Goal: Task Accomplishment & Management: Use online tool/utility

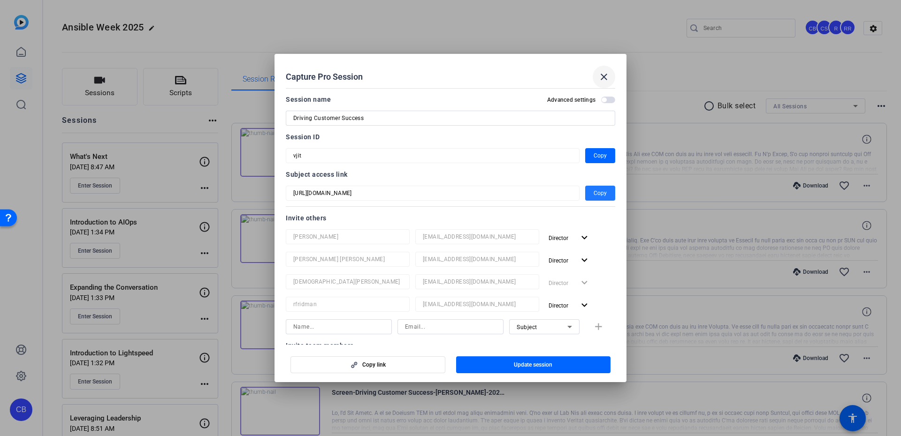
scroll to position [253, 0]
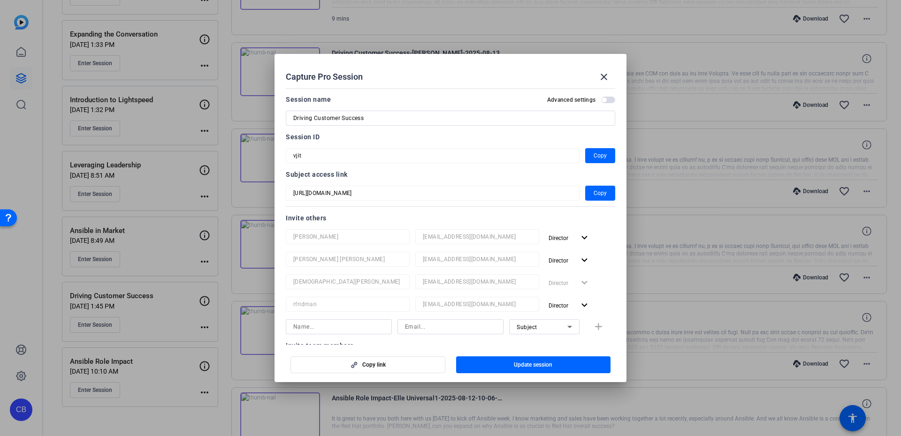
drag, startPoint x: 603, startPoint y: 78, endPoint x: 470, endPoint y: 392, distance: 341.0
click at [470, 392] on div "Capture Pro Session close Session name Advanced settings Driving Customer Succe…" at bounding box center [450, 218] width 901 height 436
click at [192, 252] on div at bounding box center [450, 218] width 901 height 436
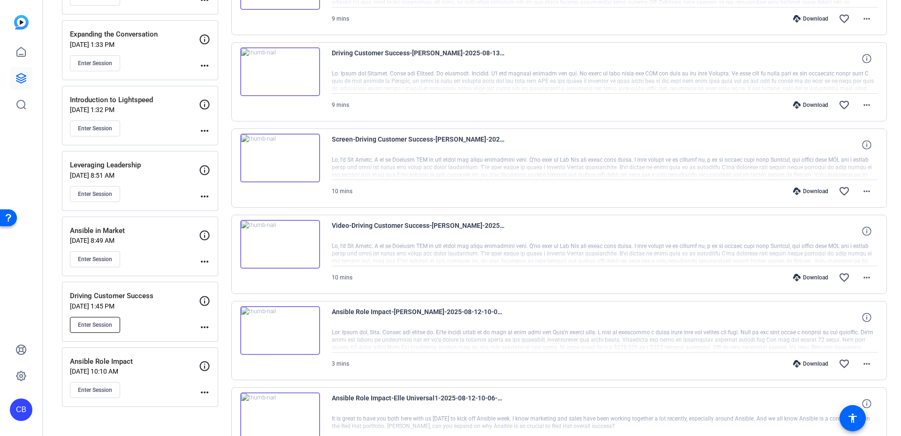
click at [111, 323] on button "Enter Session" at bounding box center [95, 325] width 50 height 16
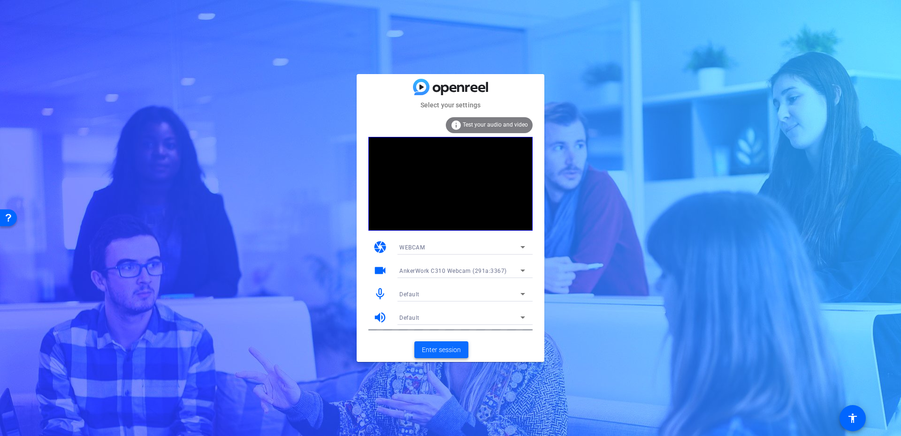
click at [458, 347] on span "Enter session" at bounding box center [441, 350] width 39 height 10
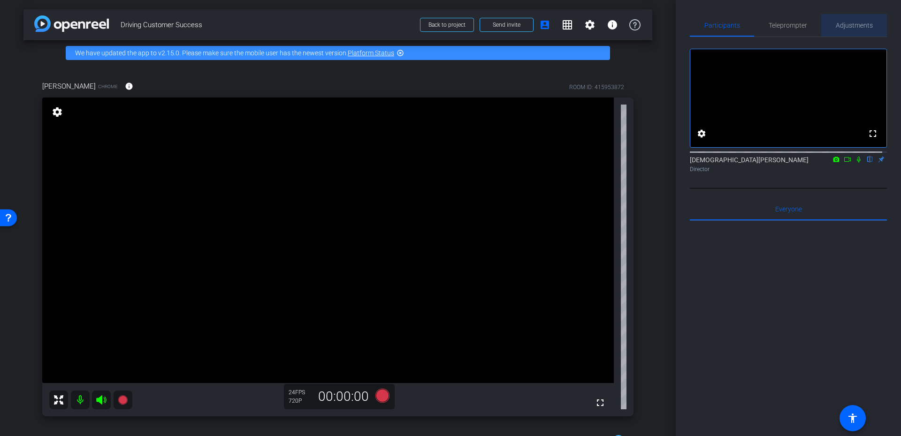
click at [859, 30] on span "Adjustments" at bounding box center [854, 25] width 37 height 23
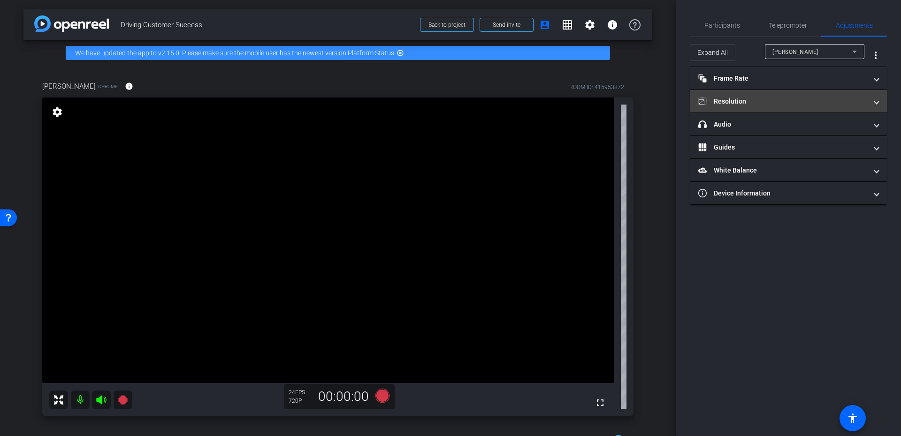
click at [767, 100] on mat-panel-title "Resolution" at bounding box center [782, 102] width 169 height 10
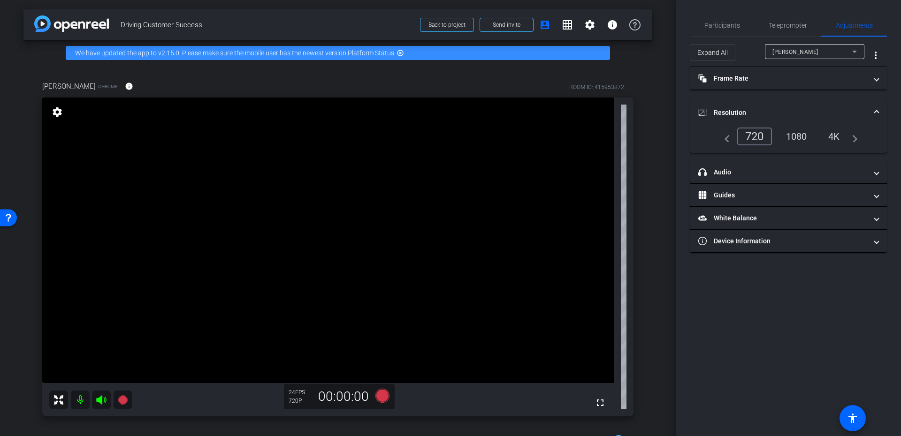
click at [791, 134] on div "1080" at bounding box center [796, 137] width 35 height 16
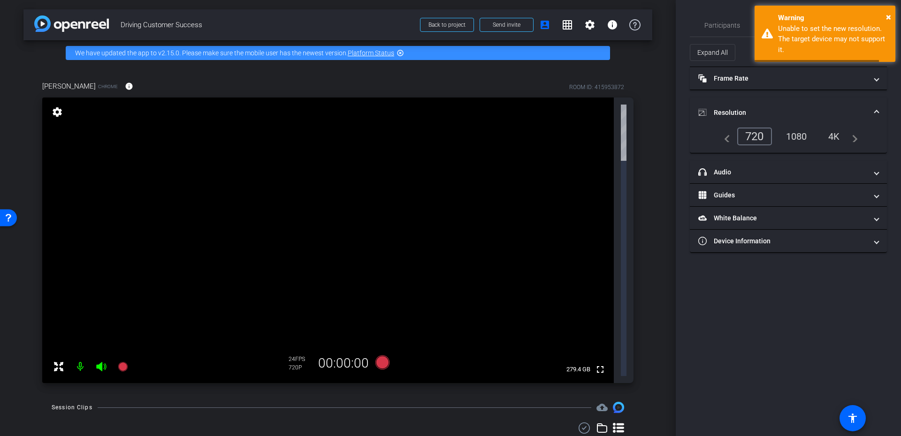
click at [868, 109] on span "Resolution" at bounding box center [786, 113] width 176 height 10
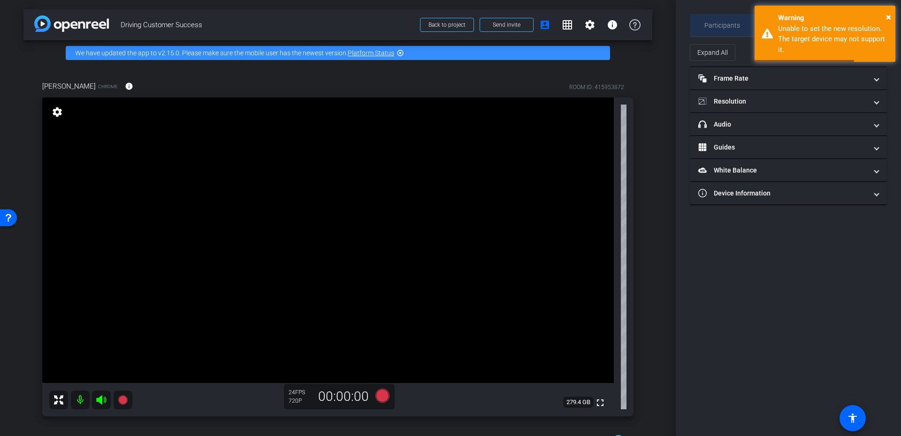
click at [734, 28] on span "Participants" at bounding box center [722, 25] width 36 height 7
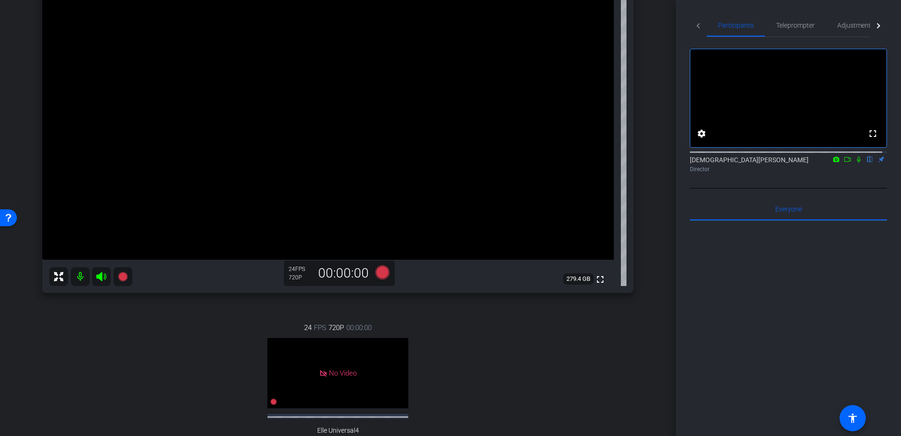
scroll to position [84, 0]
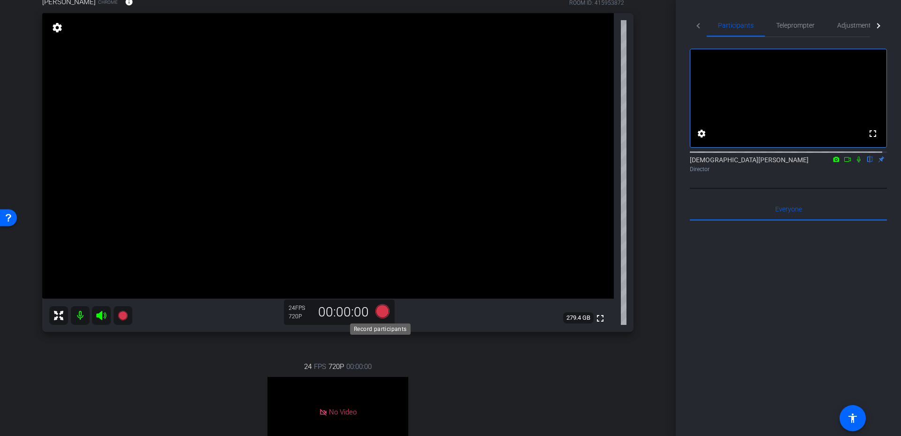
click at [378, 309] on icon at bounding box center [382, 311] width 14 height 14
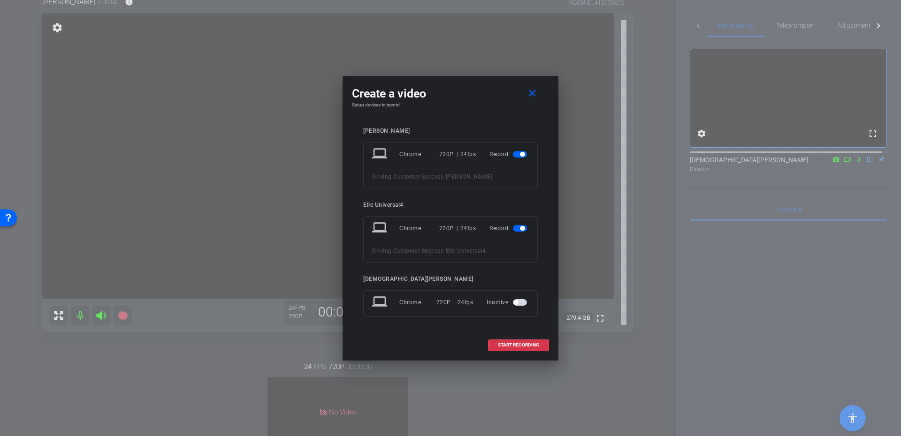
click at [526, 226] on button "button" at bounding box center [520, 228] width 14 height 7
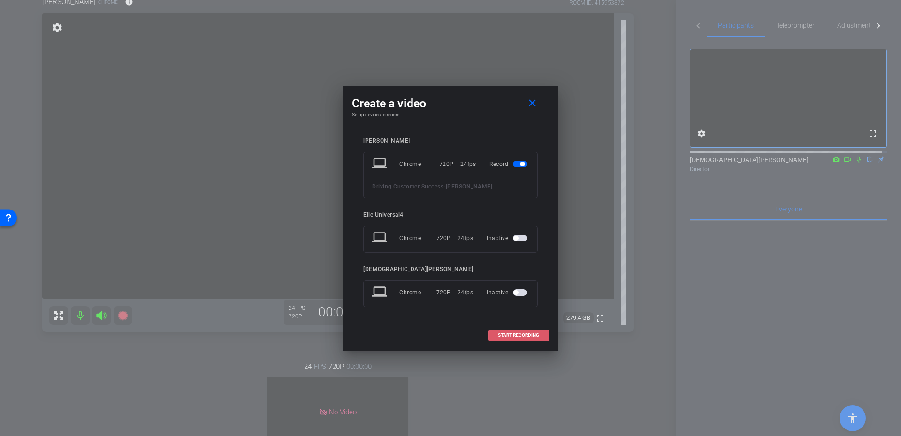
click at [502, 334] on span "START RECORDING" at bounding box center [518, 335] width 41 height 5
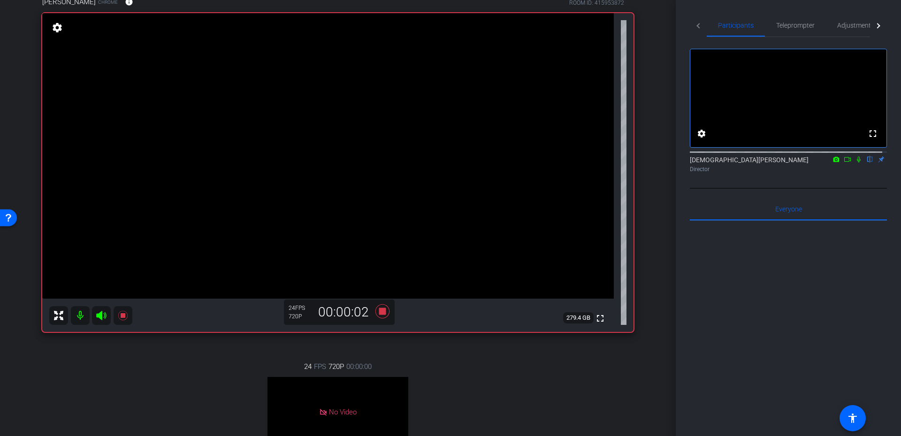
click at [857, 163] on icon at bounding box center [859, 160] width 4 height 6
click at [844, 163] on icon at bounding box center [848, 159] width 8 height 7
click at [862, 167] on div "Christian Binder Director" at bounding box center [788, 162] width 197 height 29
click at [866, 163] on icon at bounding box center [870, 159] width 8 height 7
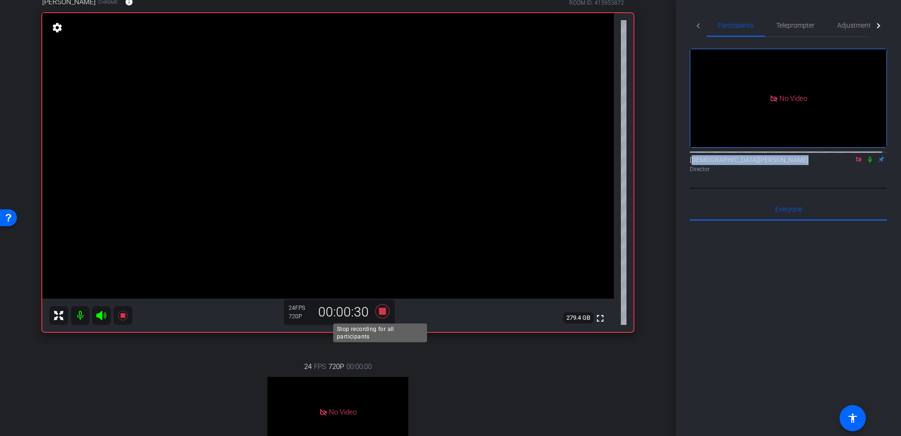
click at [381, 310] on icon at bounding box center [382, 311] width 14 height 14
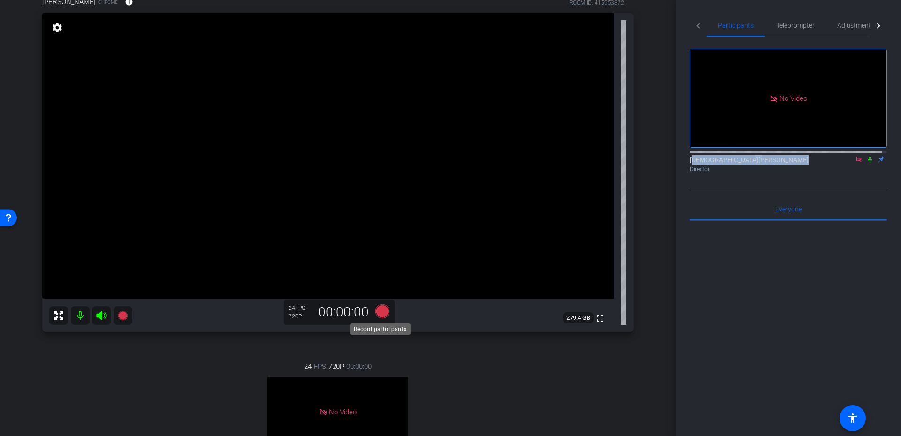
click at [383, 309] on icon at bounding box center [382, 311] width 14 height 14
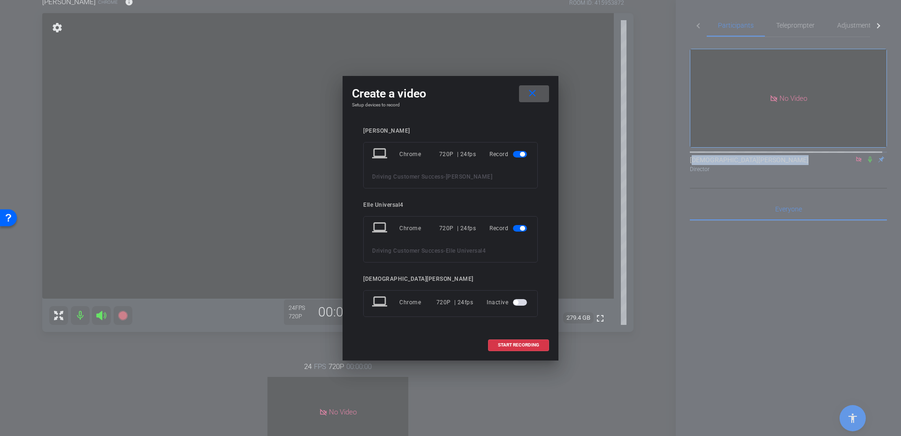
click at [525, 229] on span "button" at bounding box center [520, 228] width 14 height 7
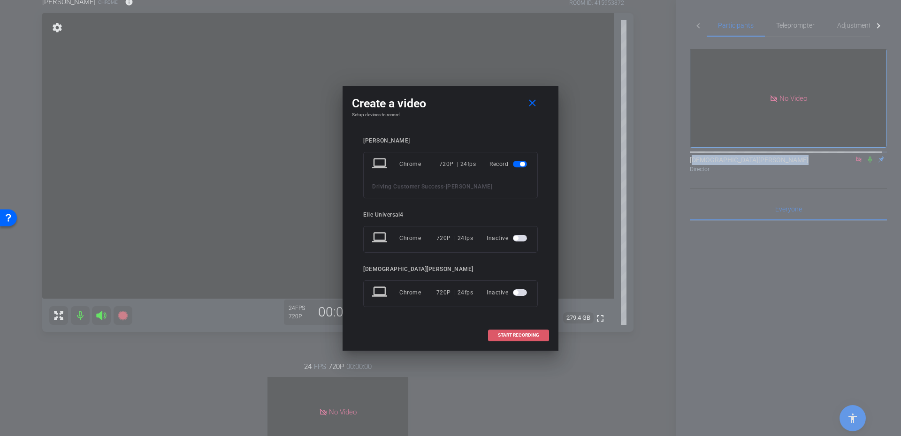
click at [513, 330] on span at bounding box center [518, 335] width 60 height 23
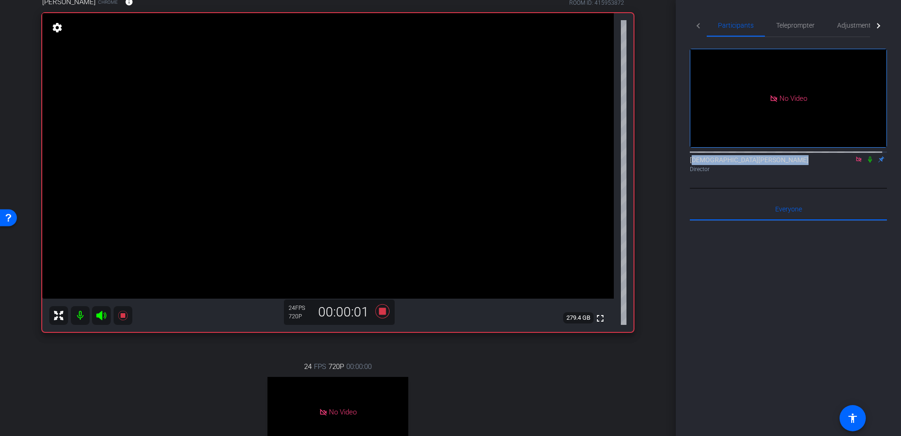
click at [866, 163] on icon at bounding box center [870, 159] width 8 height 7
click at [379, 314] on icon at bounding box center [382, 311] width 14 height 14
click at [866, 163] on icon at bounding box center [870, 159] width 8 height 7
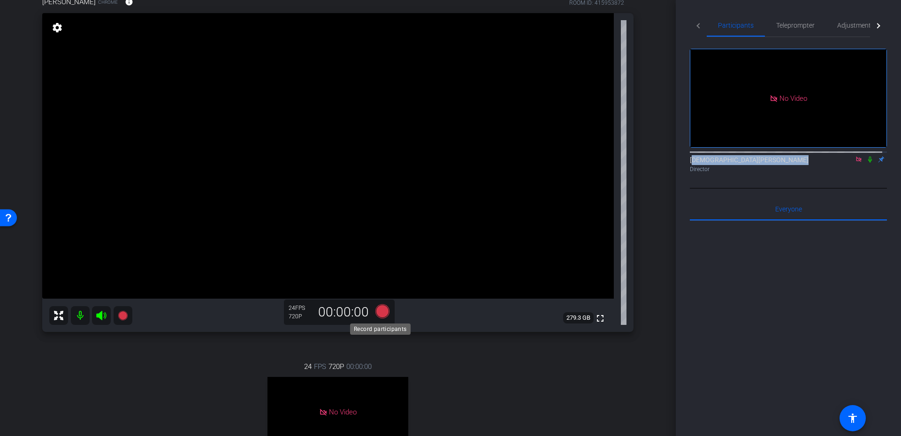
click at [379, 315] on icon at bounding box center [382, 311] width 14 height 14
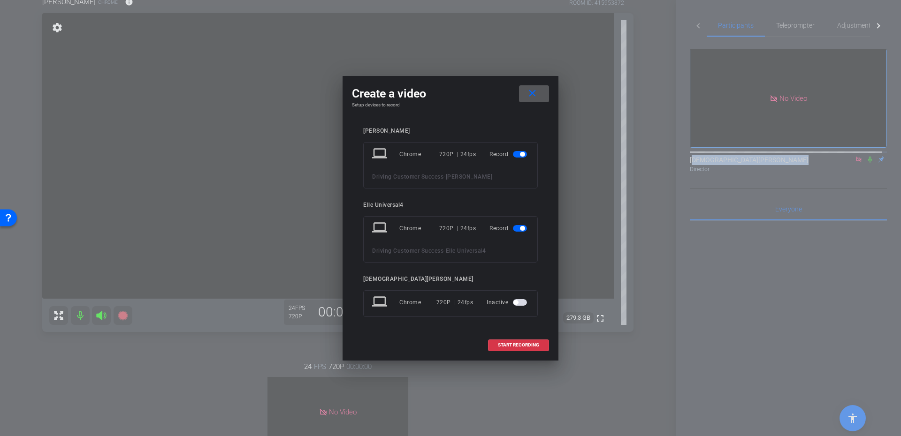
click at [514, 231] on span "button" at bounding box center [520, 228] width 14 height 7
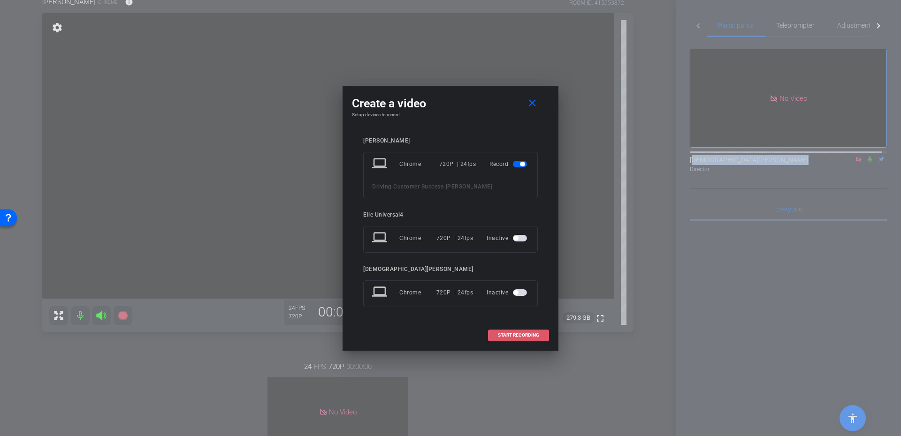
click at [523, 331] on span at bounding box center [518, 335] width 60 height 23
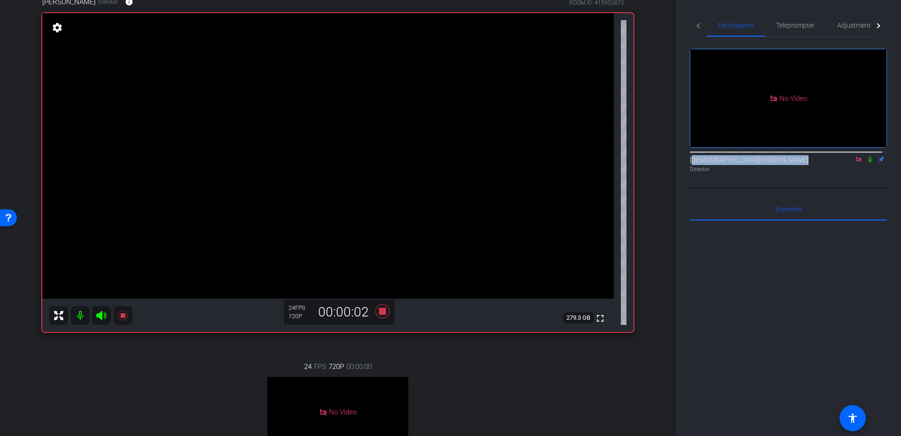
click at [866, 163] on icon at bounding box center [870, 159] width 8 height 7
click at [381, 315] on icon at bounding box center [382, 311] width 14 height 14
click at [866, 163] on icon at bounding box center [870, 159] width 8 height 7
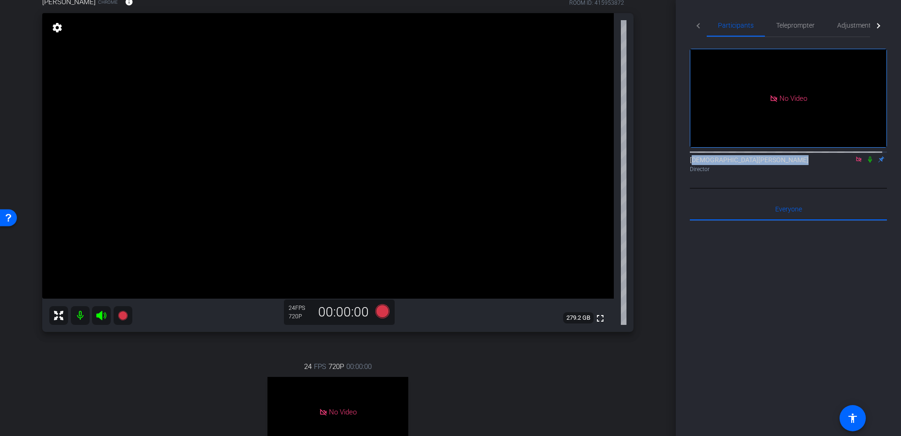
click at [856, 162] on icon at bounding box center [858, 159] width 5 height 5
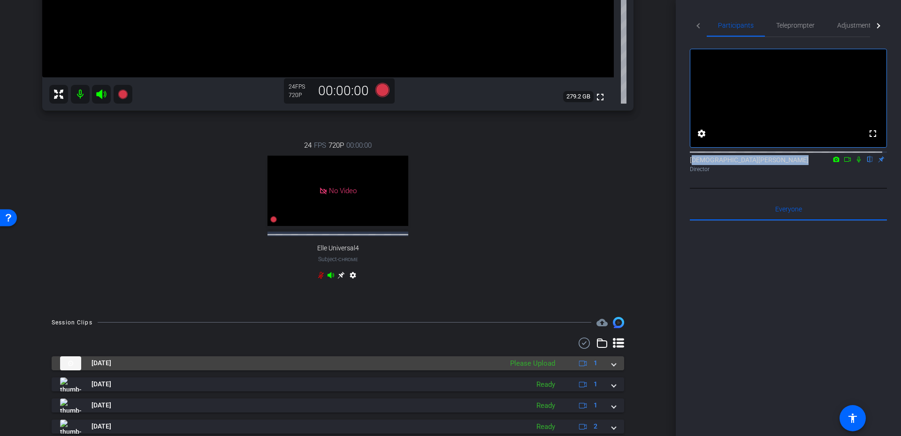
scroll to position [338, 0]
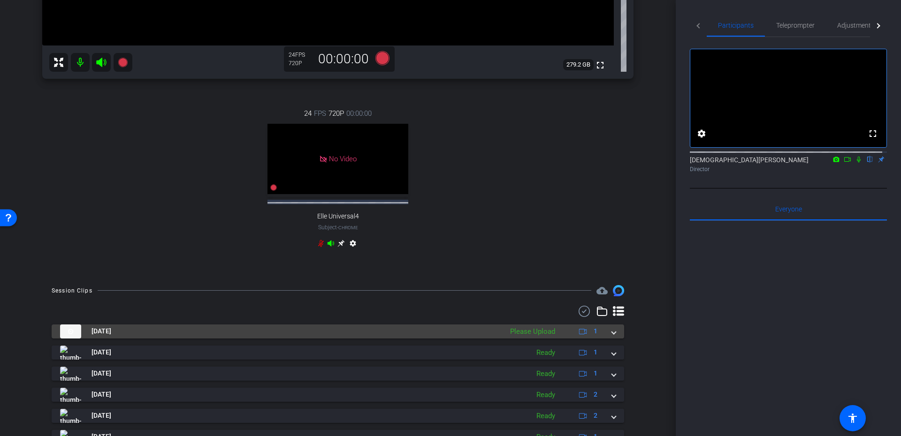
click at [612, 333] on mat-expansion-panel-header "Aug 14, 2025 Please Upload 1" at bounding box center [338, 332] width 572 height 14
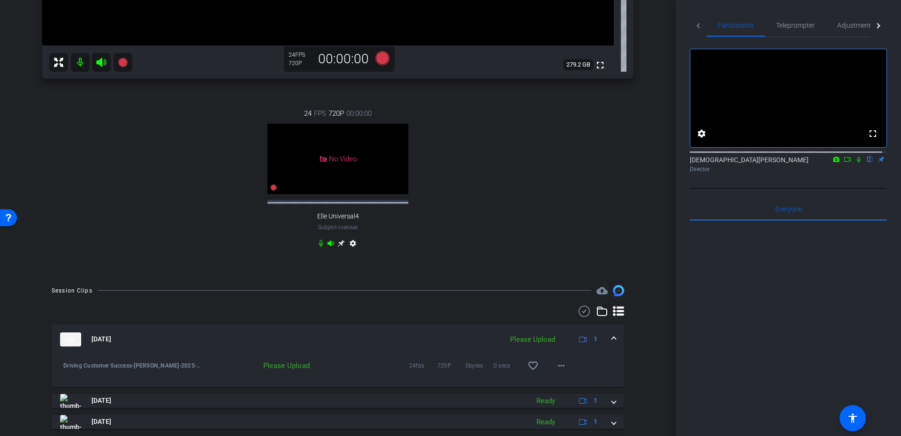
scroll to position [422, 0]
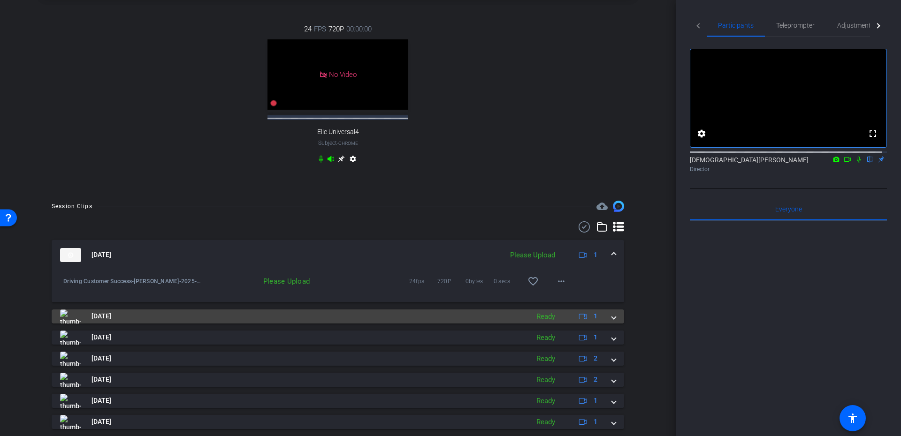
click at [612, 318] on span at bounding box center [614, 317] width 4 height 10
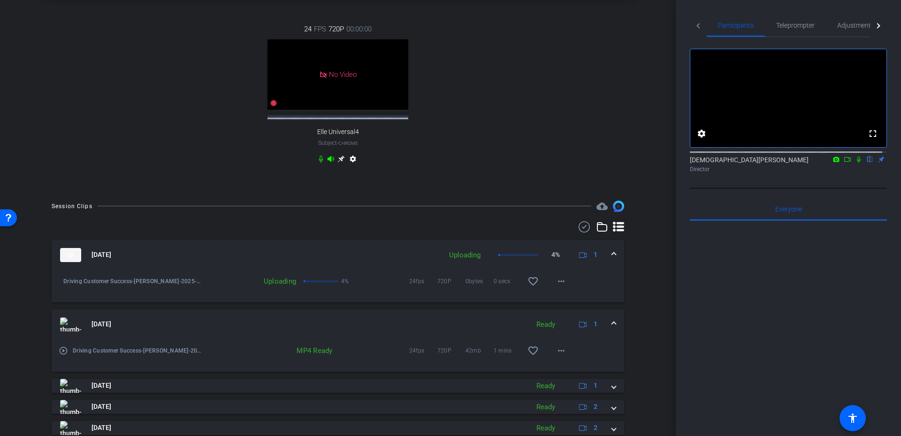
click at [608, 318] on mat-expansion-panel-header "Aug 14, 2025 Ready 1" at bounding box center [338, 325] width 572 height 30
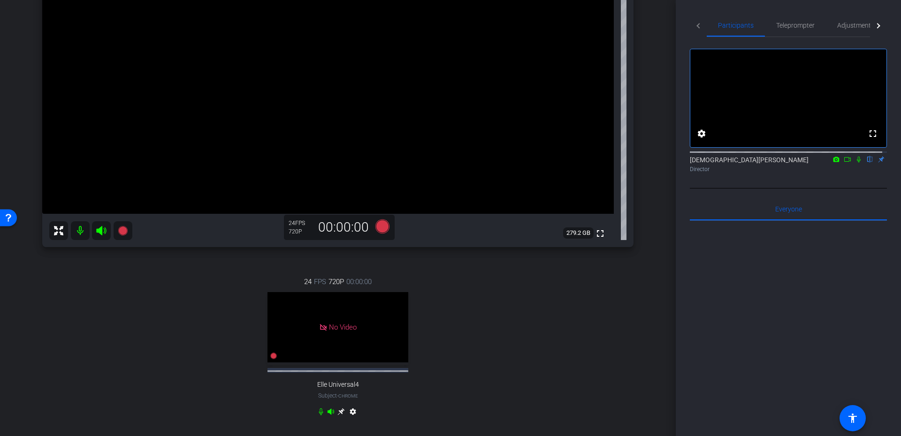
scroll to position [169, 0]
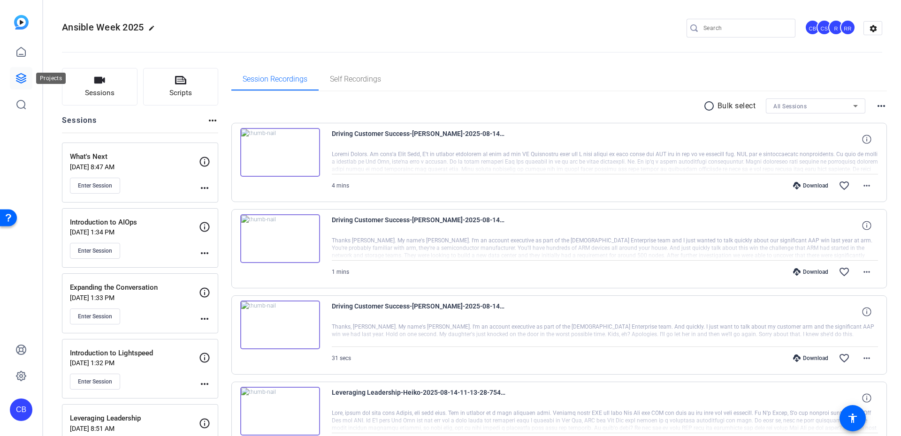
click at [23, 74] on icon at bounding box center [20, 78] width 9 height 9
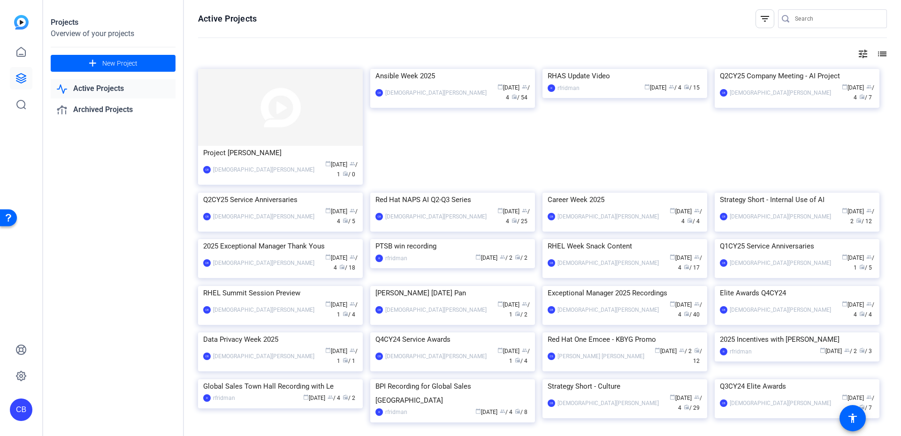
click at [251, 70] on img at bounding box center [280, 107] width 165 height 77
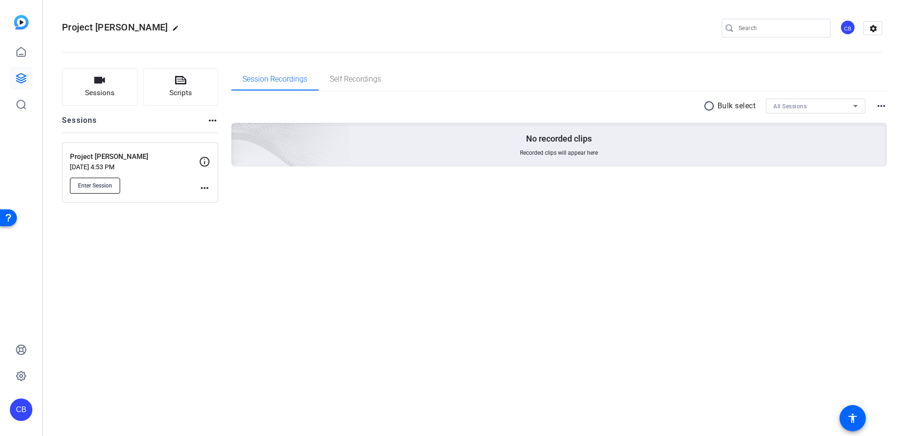
click at [100, 183] on span "Enter Session" at bounding box center [95, 186] width 34 height 8
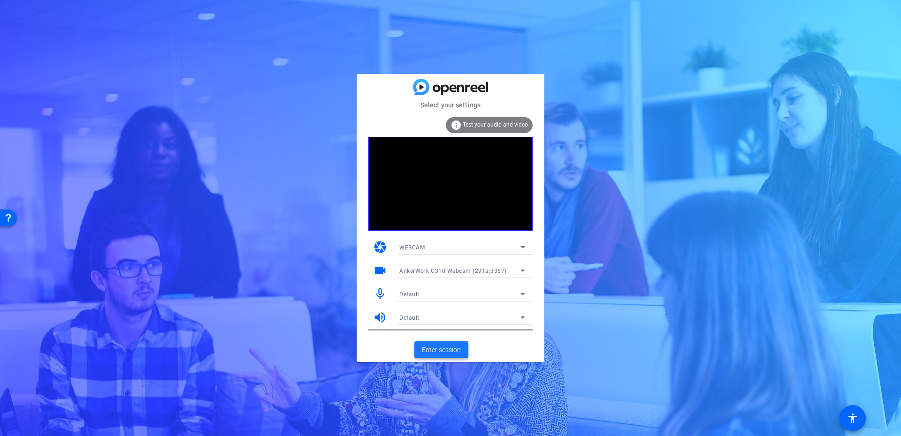
click at [445, 346] on span "Enter session" at bounding box center [441, 350] width 39 height 10
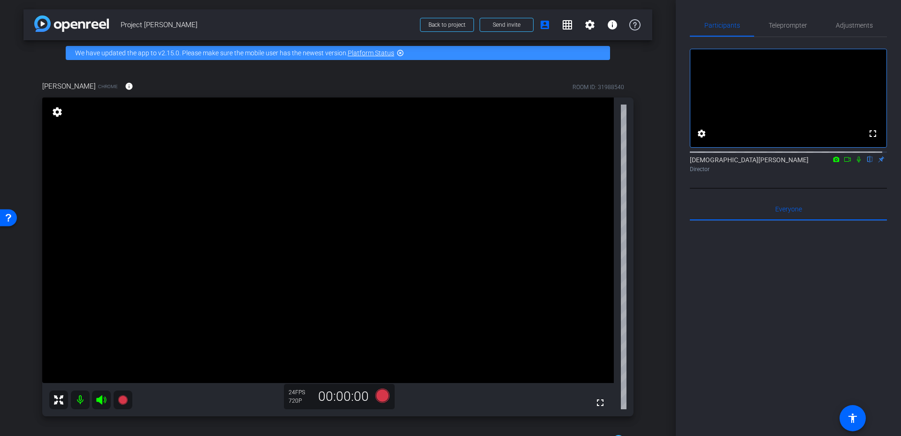
click at [855, 163] on icon at bounding box center [859, 159] width 8 height 7
drag, startPoint x: 844, startPoint y: 170, endPoint x: 847, endPoint y: 166, distance: 5.5
click at [847, 164] on mat-icon at bounding box center [847, 159] width 11 height 8
click at [856, 163] on icon at bounding box center [859, 159] width 8 height 7
drag, startPoint x: 860, startPoint y: 170, endPoint x: 855, endPoint y: 172, distance: 4.8
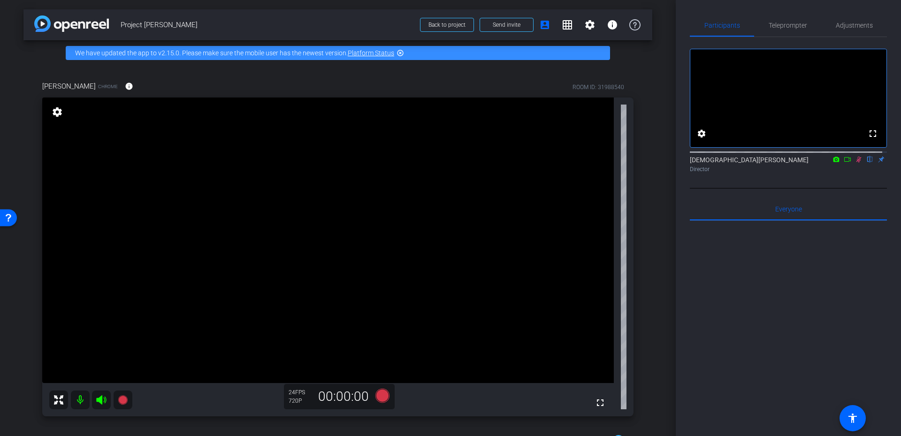
click at [856, 173] on div "[DEMOGRAPHIC_DATA][PERSON_NAME] flip Director" at bounding box center [788, 164] width 197 height 18
click at [855, 163] on icon at bounding box center [859, 159] width 8 height 7
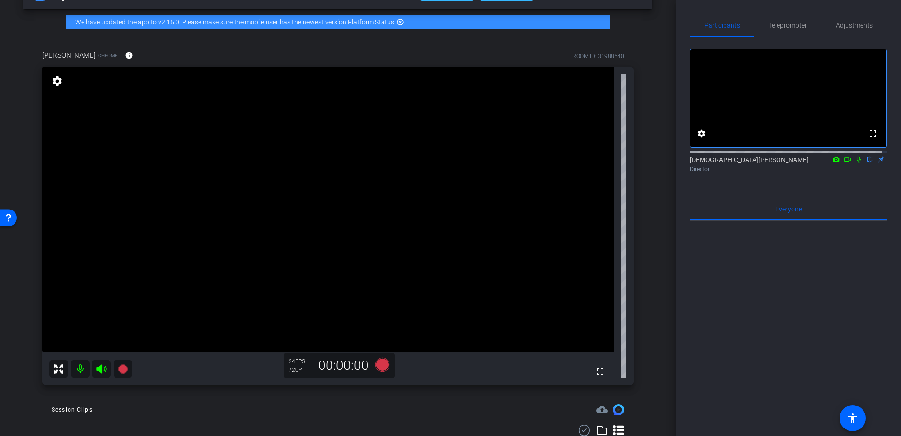
scroll to position [65, 0]
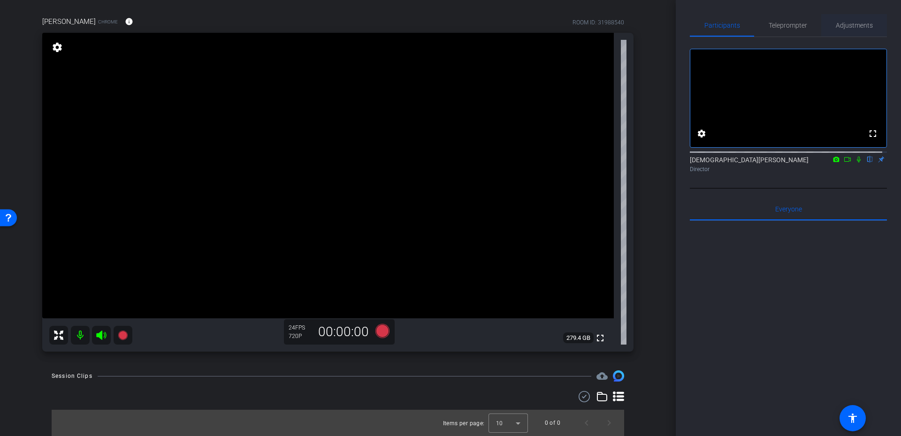
click at [849, 23] on span "Adjustments" at bounding box center [854, 25] width 37 height 7
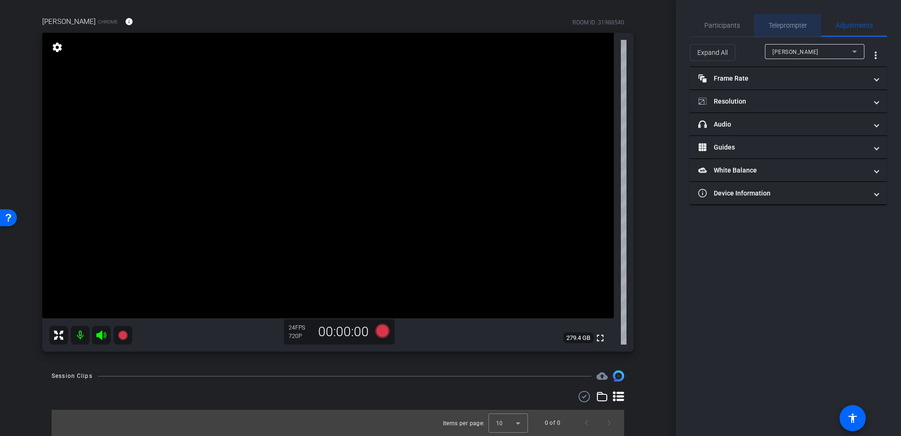
click at [789, 32] on span "Teleprompter" at bounding box center [787, 25] width 38 height 23
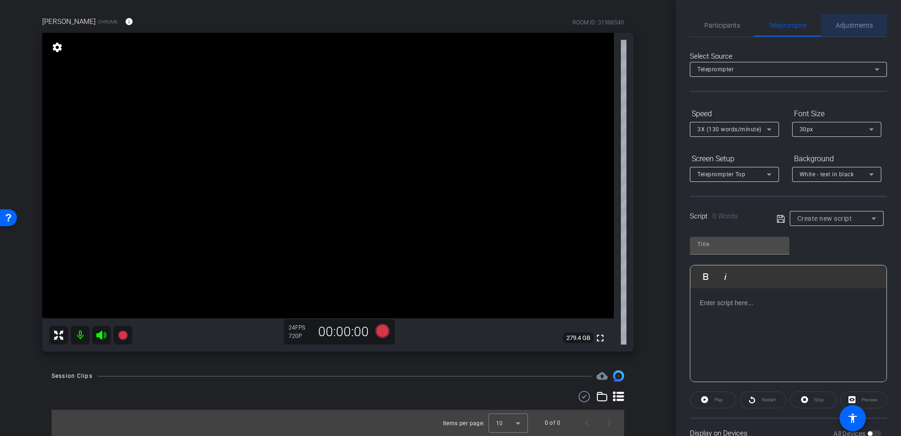
click at [847, 24] on span "Adjustments" at bounding box center [854, 25] width 37 height 7
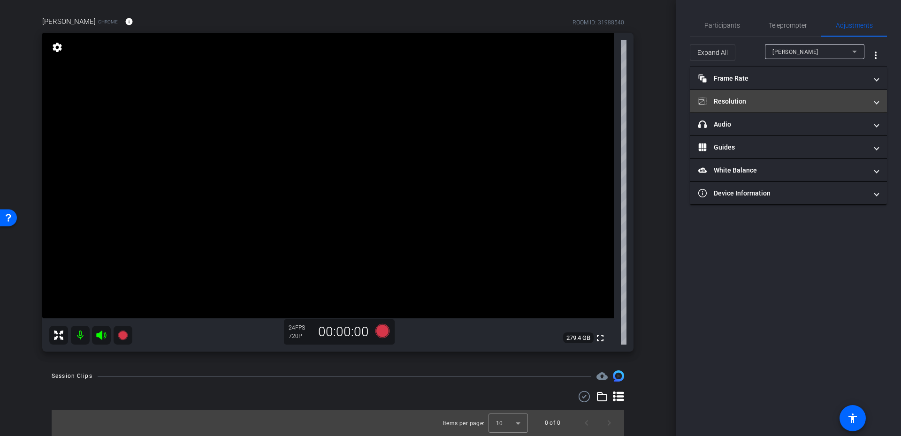
click at [791, 112] on mat-expansion-panel-header "Resolution" at bounding box center [788, 101] width 197 height 23
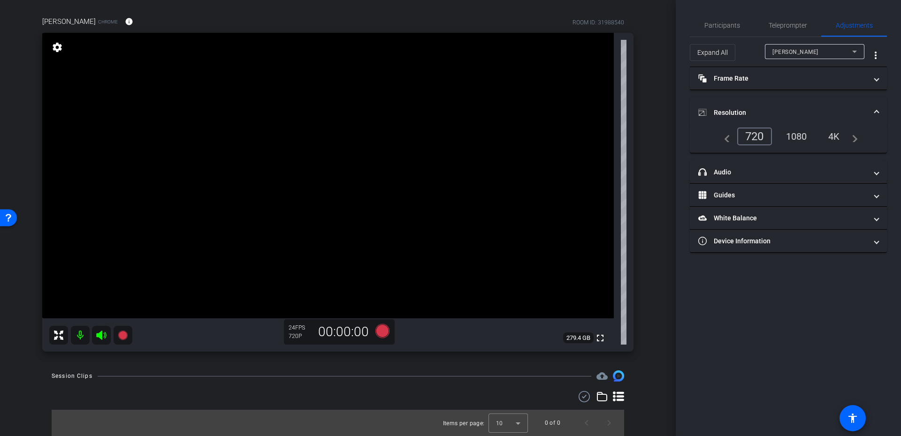
click at [790, 108] on mat-panel-title "Resolution" at bounding box center [782, 113] width 169 height 10
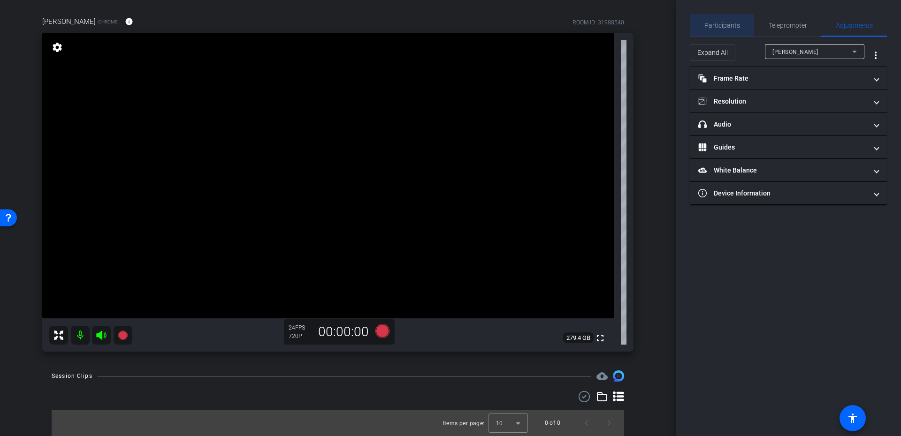
click at [739, 21] on div "Participants" at bounding box center [722, 25] width 64 height 23
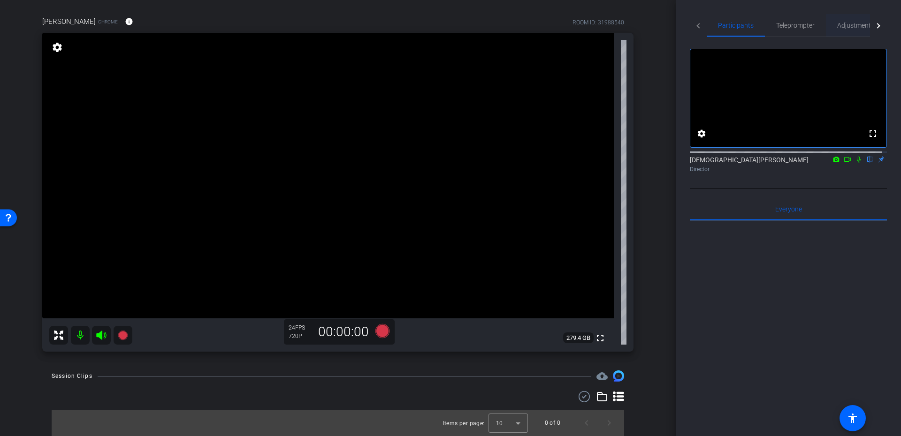
click at [849, 17] on span "Adjustments" at bounding box center [855, 25] width 37 height 23
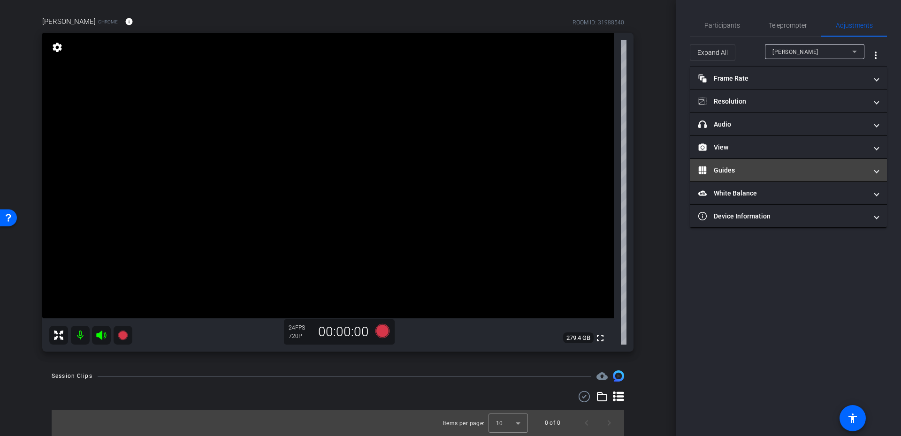
click at [773, 142] on mat-expansion-panel-header "View" at bounding box center [788, 147] width 197 height 23
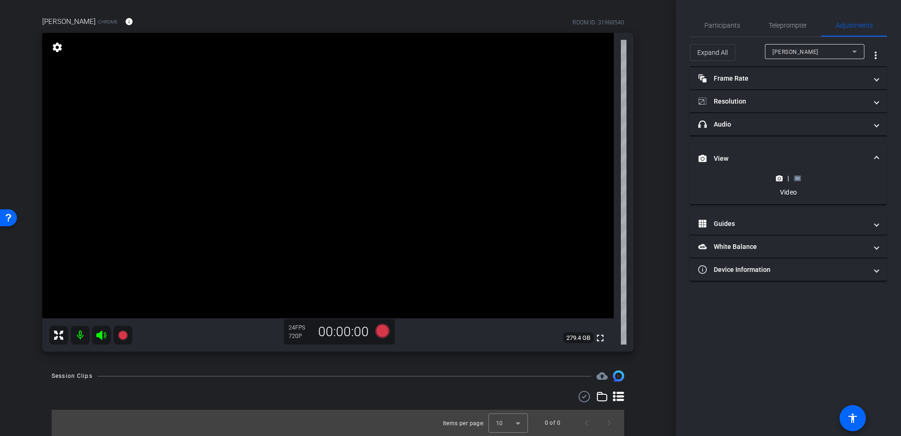
click at [798, 179] on rect at bounding box center [797, 178] width 5 height 4
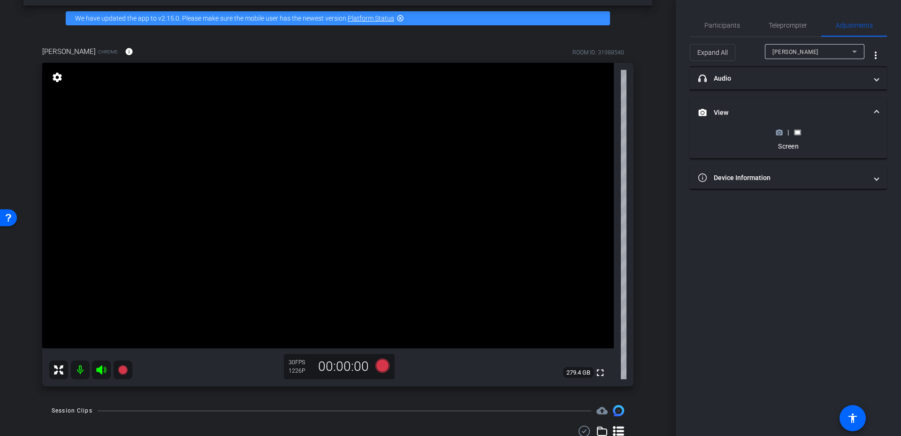
scroll to position [0, 0]
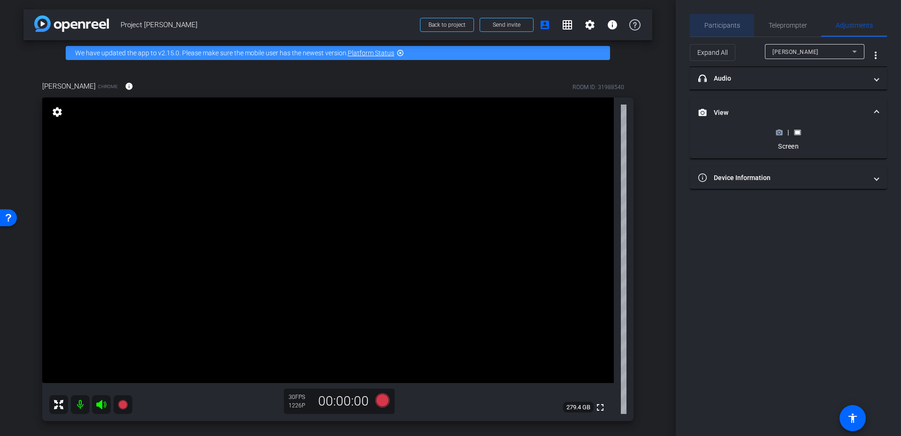
click at [709, 31] on span "Participants" at bounding box center [722, 25] width 36 height 23
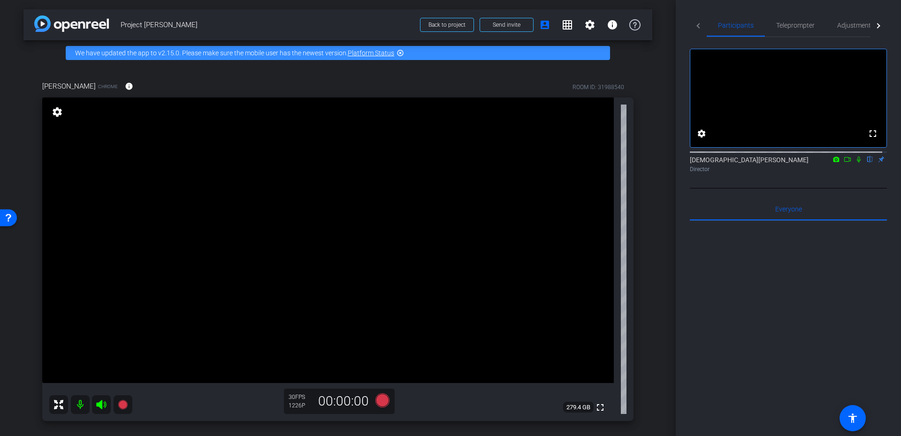
scroll to position [69, 0]
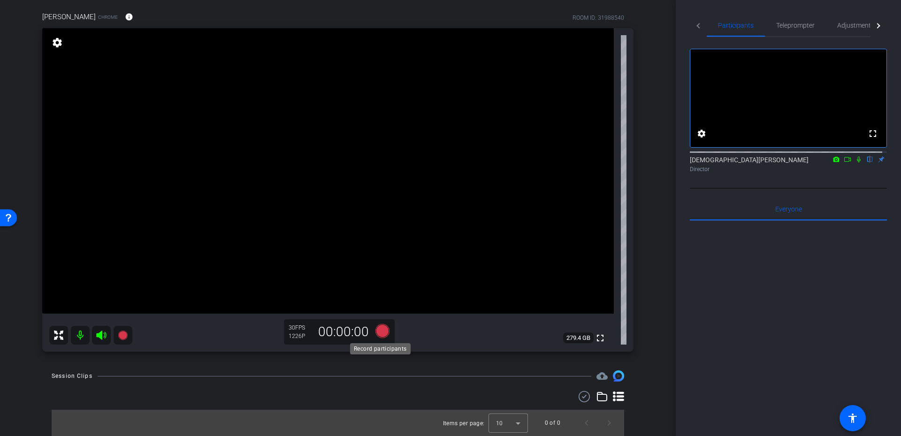
click at [381, 331] on icon at bounding box center [382, 331] width 14 height 14
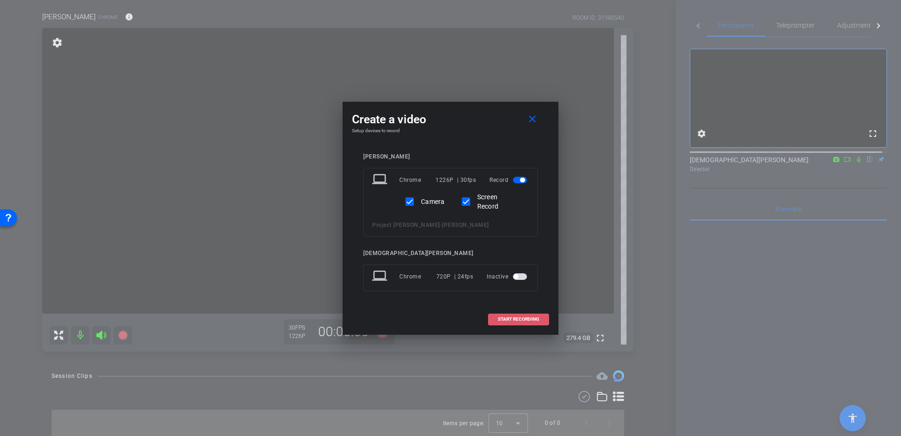
click at [517, 317] on span "START RECORDING" at bounding box center [518, 319] width 41 height 5
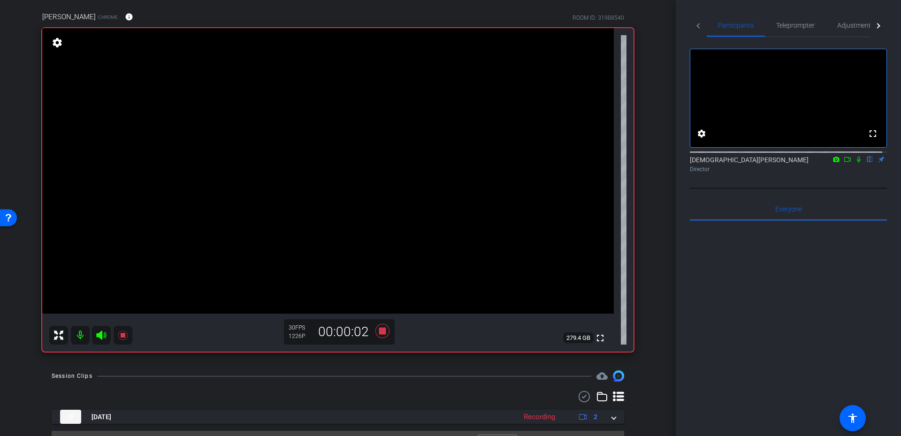
click at [857, 163] on icon at bounding box center [859, 160] width 4 height 6
drag, startPoint x: 362, startPoint y: 339, endPoint x: 372, endPoint y: 335, distance: 10.8
click at [373, 336] on div "30 FPS 1226P 00:01:15" at bounding box center [339, 332] width 111 height 25
click at [377, 335] on icon at bounding box center [382, 331] width 23 height 17
click at [855, 163] on icon at bounding box center [859, 159] width 8 height 7
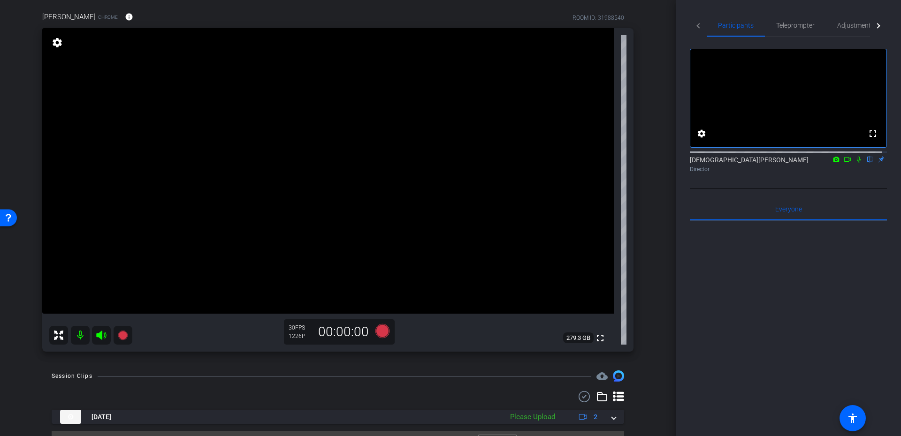
click at [709, 287] on div at bounding box center [788, 337] width 197 height 232
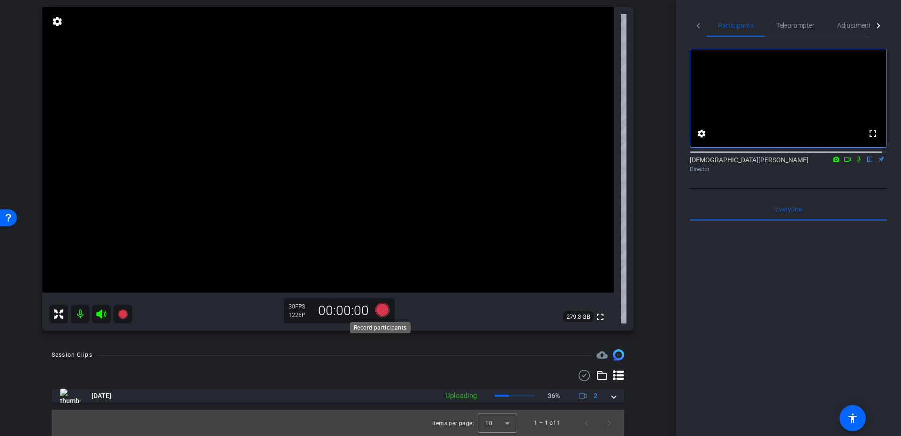
click at [380, 307] on icon at bounding box center [382, 310] width 14 height 14
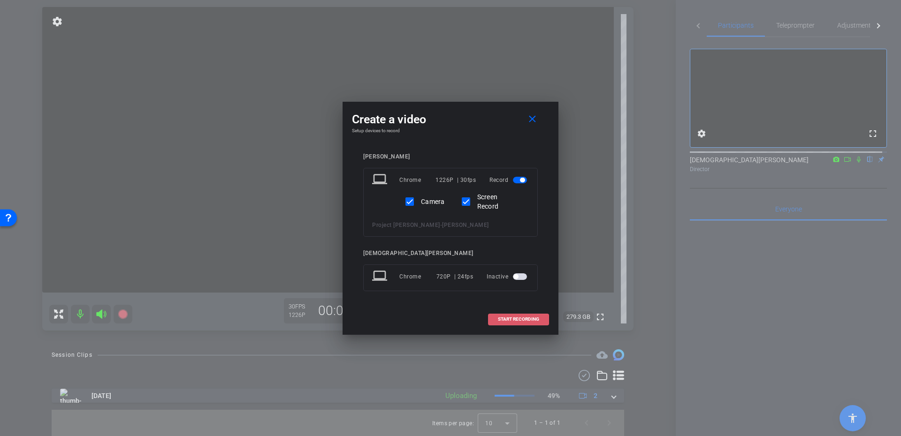
click at [510, 316] on span at bounding box center [518, 319] width 60 height 23
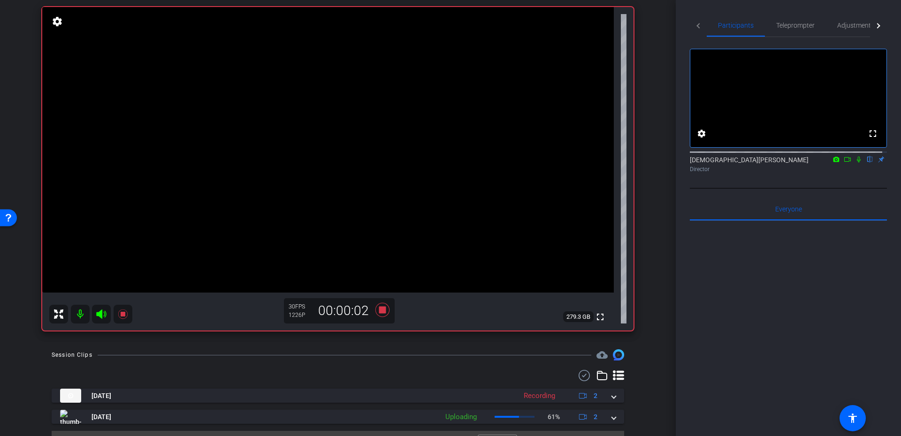
click at [857, 163] on icon at bounding box center [859, 160] width 4 height 6
click at [844, 163] on icon at bounding box center [848, 159] width 8 height 7
click at [380, 312] on icon at bounding box center [382, 310] width 14 height 14
click at [866, 163] on icon at bounding box center [870, 159] width 8 height 7
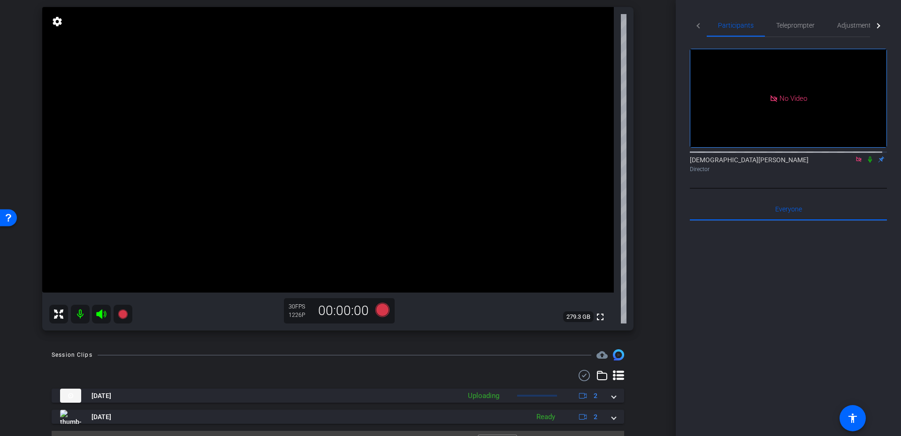
click at [855, 163] on icon at bounding box center [859, 159] width 8 height 7
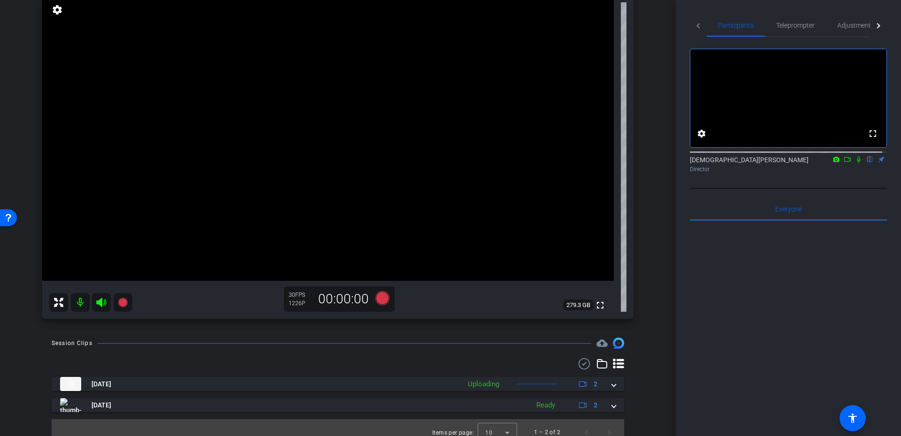
scroll to position [112, 0]
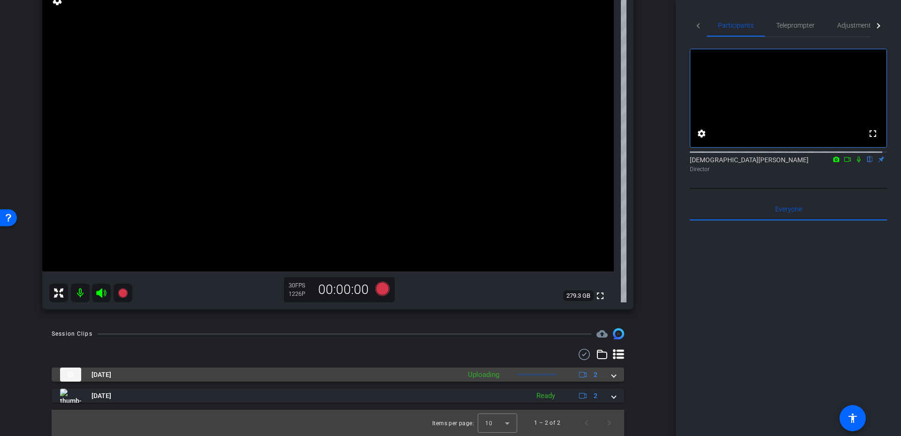
click at [612, 379] on span at bounding box center [614, 375] width 4 height 10
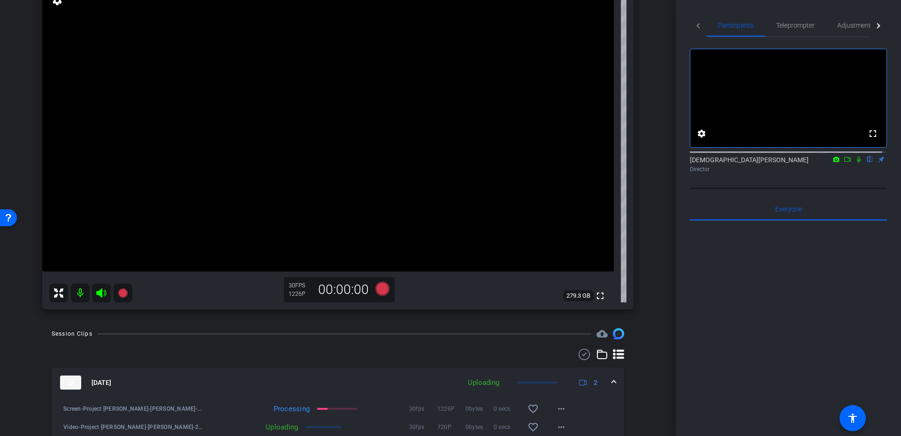
click at [612, 382] on mat-expansion-panel-header "Aug 14, 2025 Uploading 2" at bounding box center [338, 383] width 572 height 30
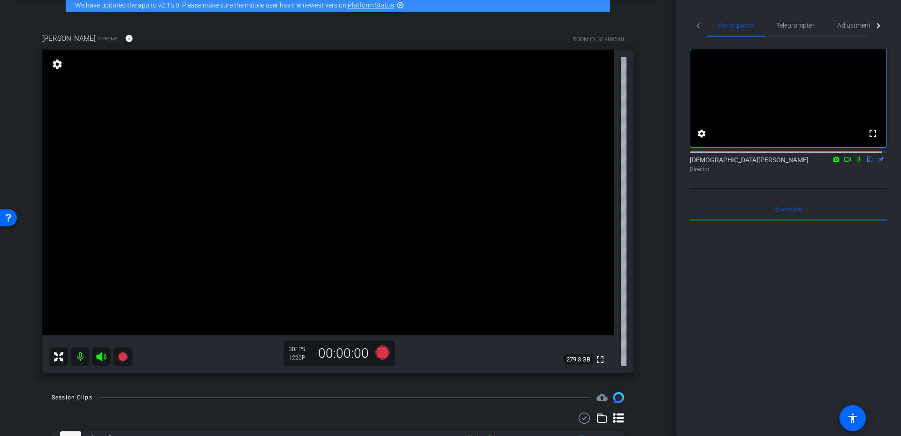
scroll to position [84, 0]
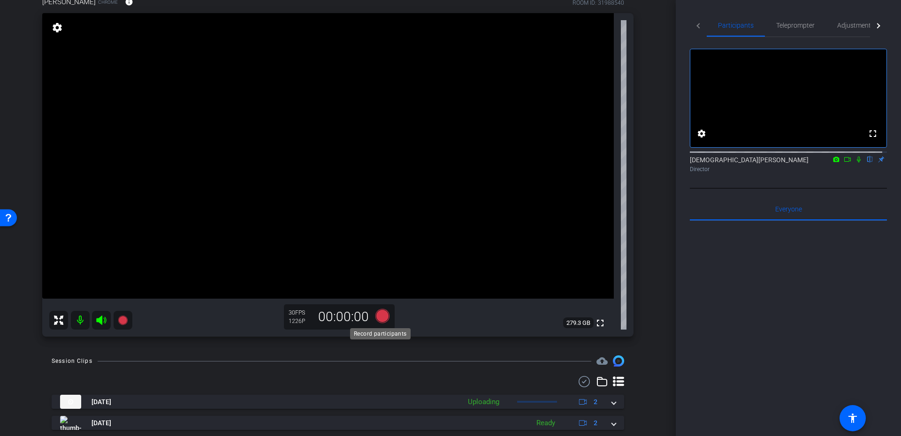
click at [380, 318] on icon at bounding box center [382, 316] width 14 height 14
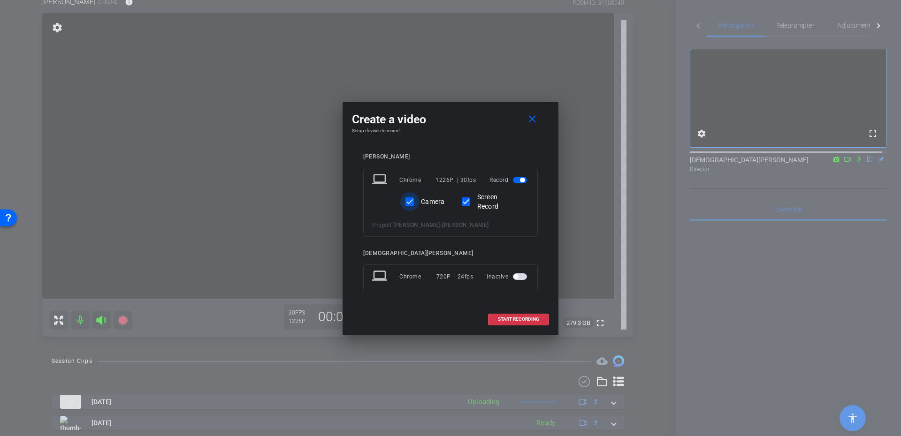
click at [408, 205] on input "Camera" at bounding box center [409, 201] width 19 height 19
checkbox input "false"
click at [521, 319] on span "START RECORDING" at bounding box center [518, 319] width 41 height 5
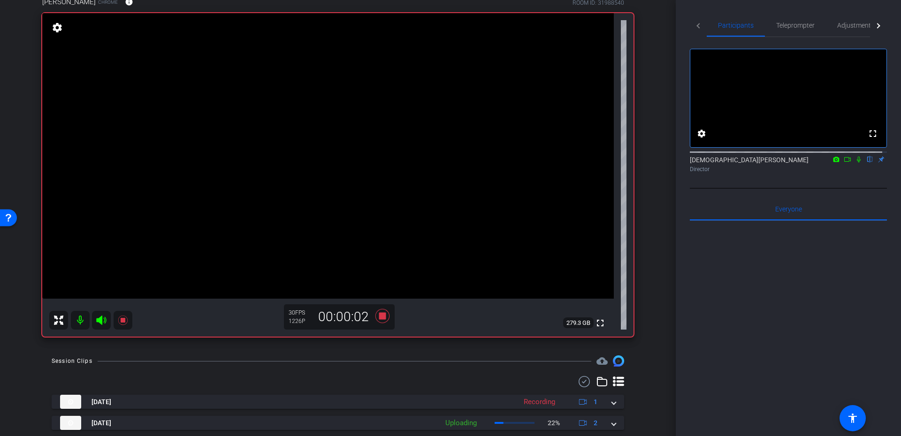
click at [855, 163] on icon at bounding box center [859, 159] width 8 height 7
click at [844, 163] on icon at bounding box center [848, 159] width 8 height 7
click at [380, 314] on icon at bounding box center [382, 316] width 14 height 14
click at [865, 174] on div "Christian Binder Director" at bounding box center [788, 164] width 197 height 18
click at [865, 164] on mat-icon at bounding box center [869, 159] width 11 height 8
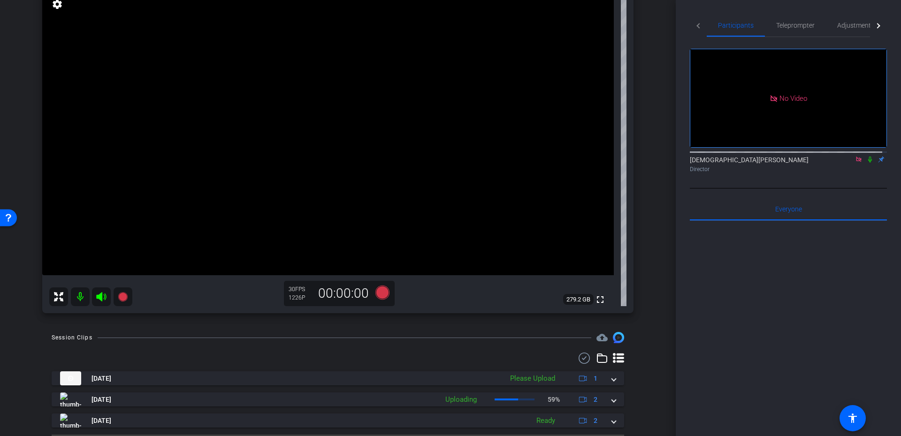
scroll to position [133, 0]
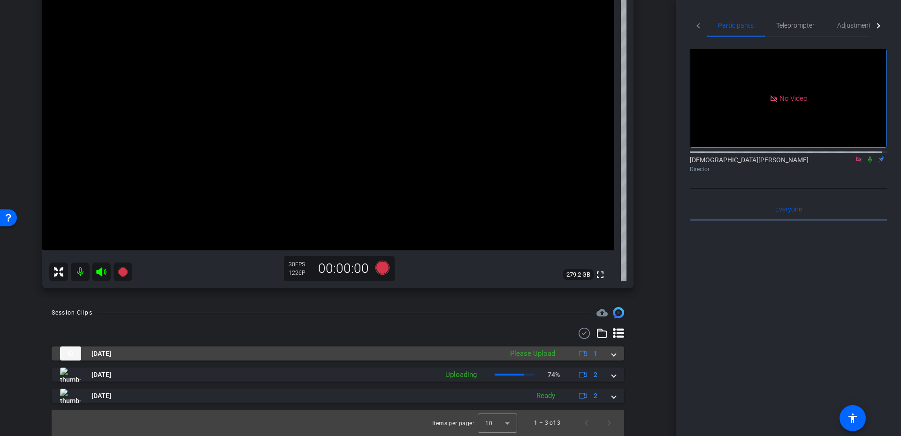
click at [417, 349] on mat-panel-title "Aug 14, 2025" at bounding box center [279, 354] width 438 height 14
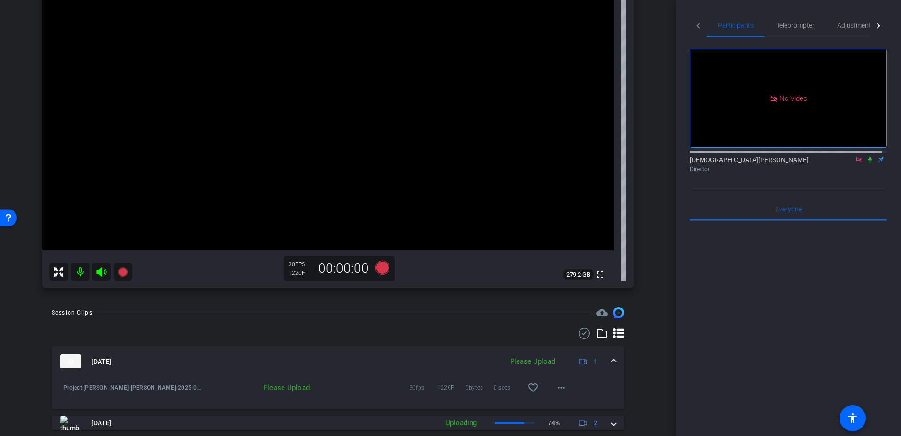
click at [419, 357] on mat-panel-title "Aug 14, 2025" at bounding box center [279, 362] width 438 height 14
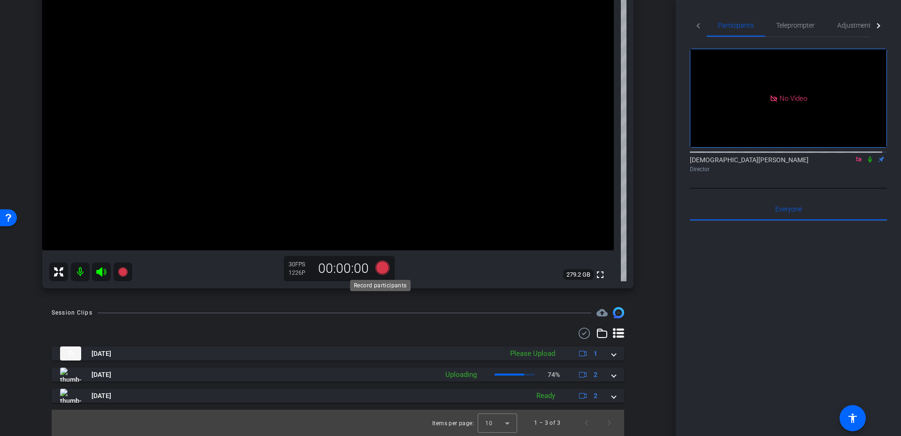
click at [379, 265] on icon at bounding box center [382, 268] width 14 height 14
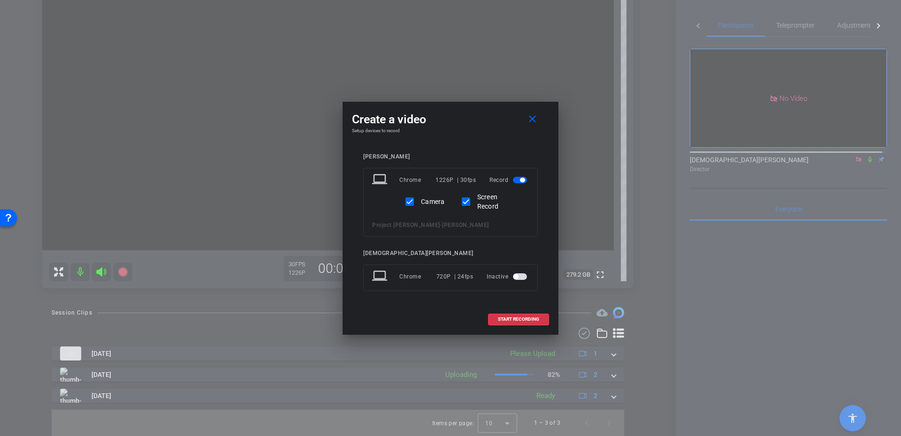
click at [421, 208] on div "Camera" at bounding box center [422, 201] width 45 height 19
click at [422, 205] on label "Camera" at bounding box center [432, 201] width 26 height 9
click at [419, 205] on input "Camera" at bounding box center [409, 201] width 19 height 19
checkbox input "false"
click at [510, 321] on button "START RECORDING" at bounding box center [518, 320] width 61 height 12
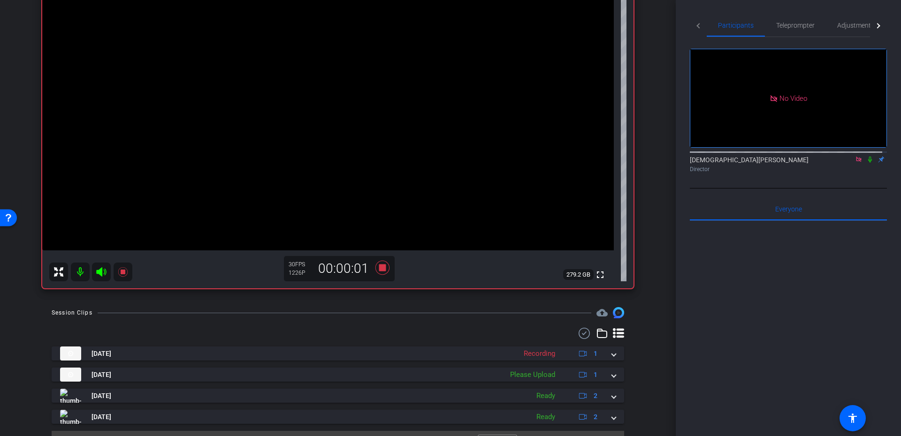
click at [868, 163] on icon at bounding box center [870, 160] width 4 height 6
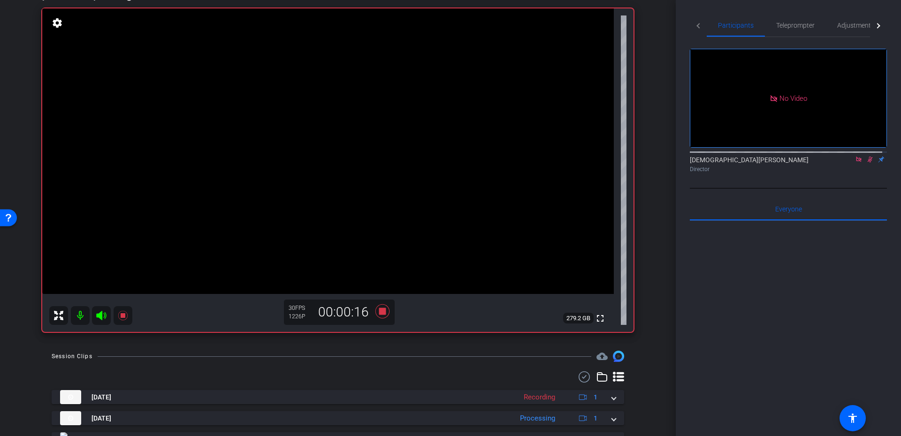
scroll to position [48, 0]
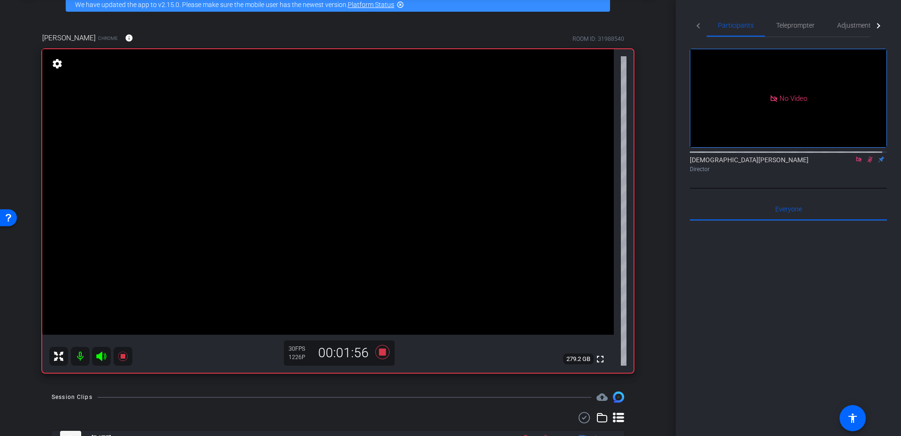
click at [867, 163] on icon at bounding box center [869, 160] width 5 height 6
click at [380, 353] on icon at bounding box center [382, 352] width 14 height 14
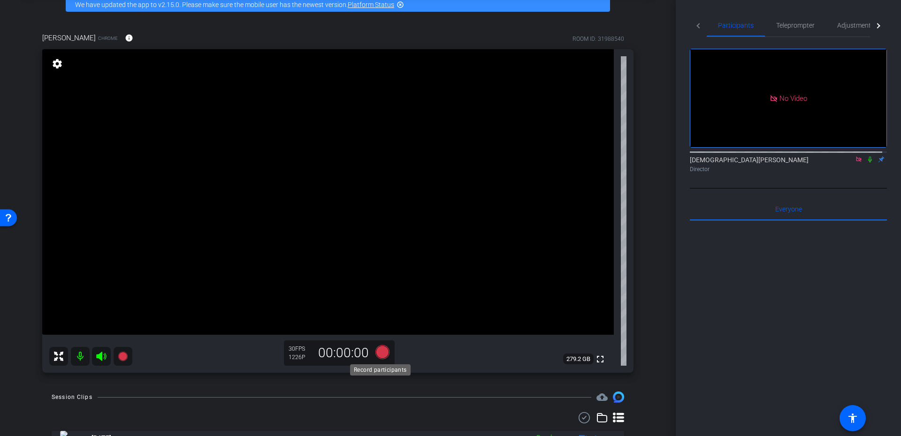
click at [375, 355] on icon at bounding box center [382, 352] width 14 height 14
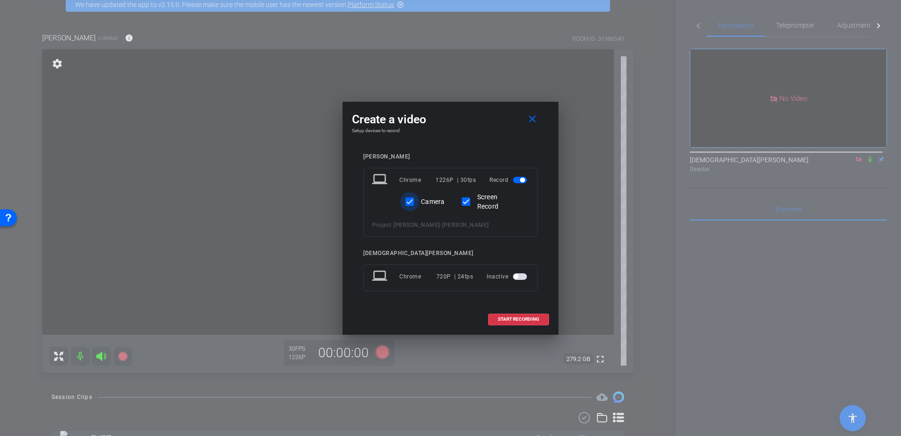
click at [418, 199] on input "Camera" at bounding box center [409, 201] width 19 height 19
checkbox input "false"
click at [536, 321] on span "START RECORDING" at bounding box center [518, 319] width 41 height 5
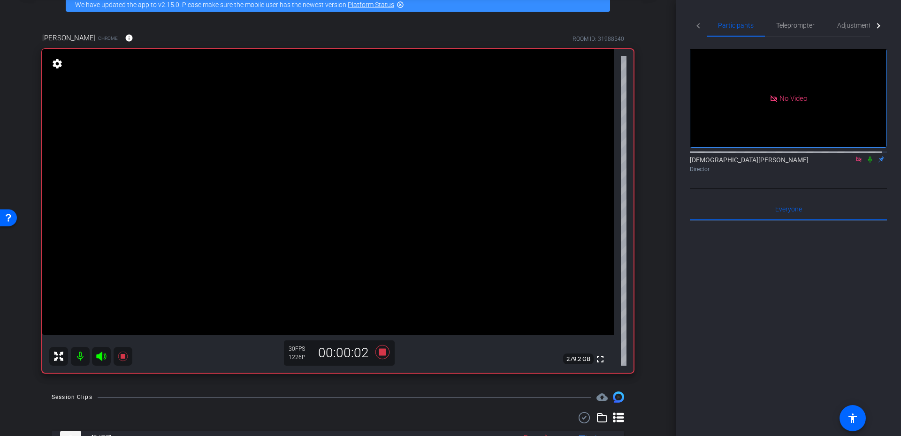
click at [868, 163] on icon at bounding box center [870, 160] width 4 height 6
click at [381, 349] on icon at bounding box center [382, 352] width 14 height 14
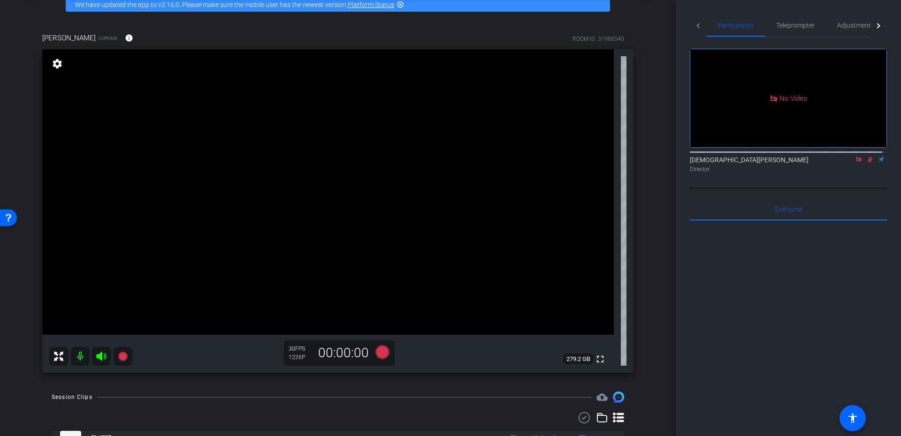
click at [864, 164] on mat-icon at bounding box center [869, 159] width 11 height 8
click at [856, 162] on icon at bounding box center [858, 159] width 5 height 5
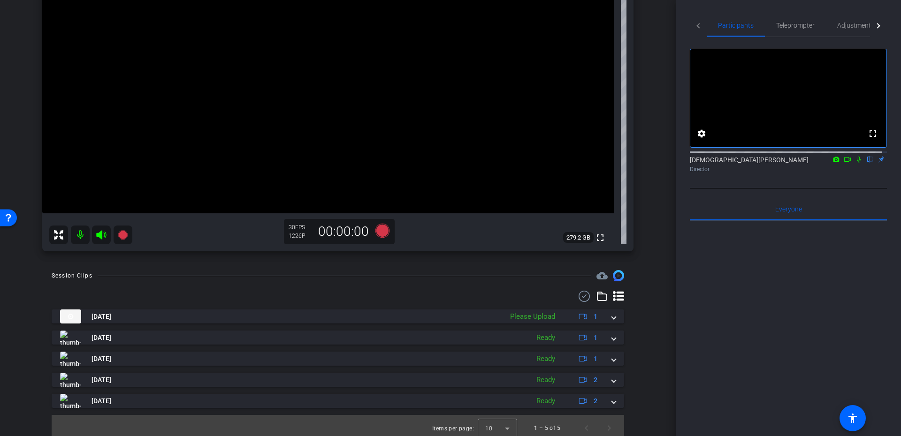
scroll to position [175, 0]
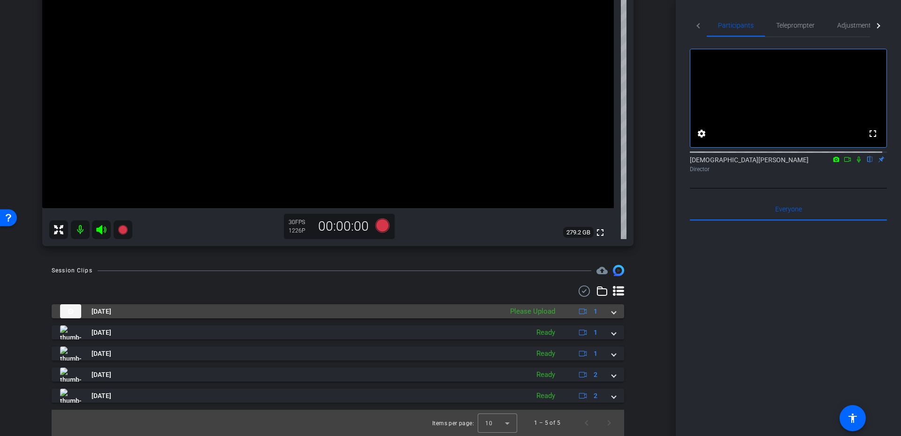
click at [472, 310] on mat-panel-title "Aug 14, 2025" at bounding box center [279, 311] width 438 height 14
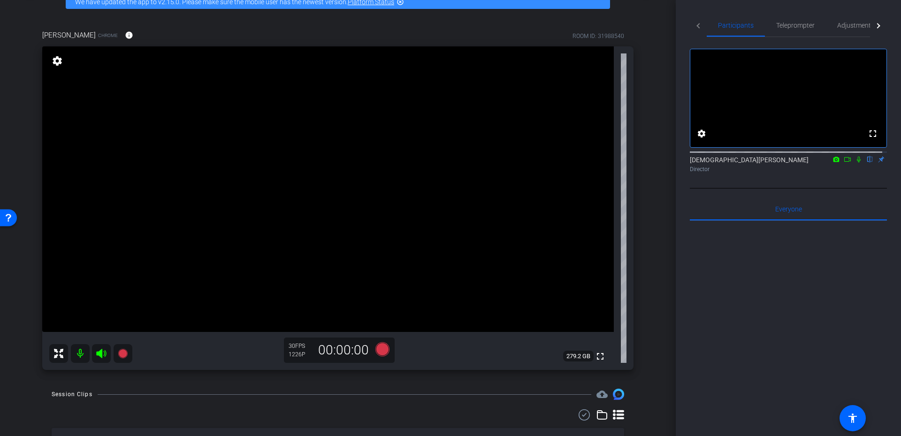
scroll to position [91, 0]
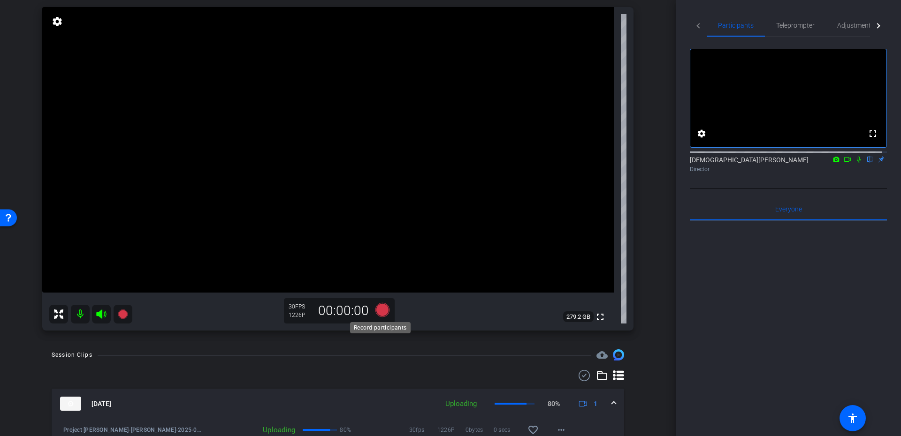
click at [379, 308] on icon at bounding box center [382, 310] width 14 height 14
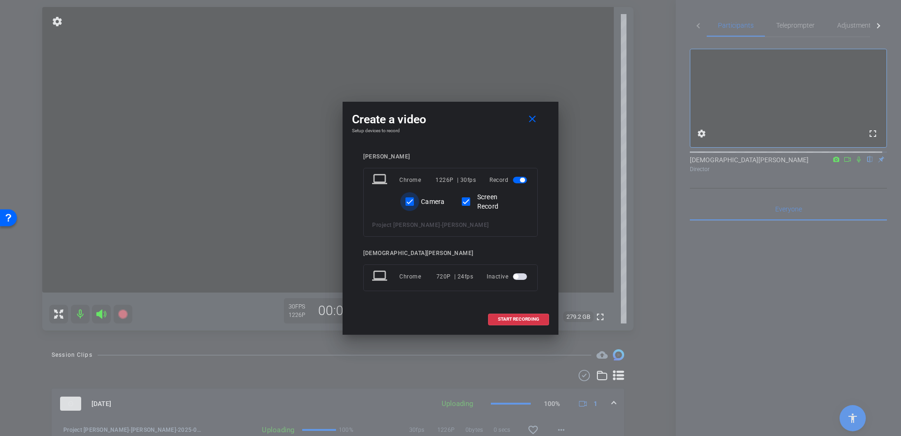
click at [413, 202] on input "Camera" at bounding box center [409, 201] width 19 height 19
checkbox input "false"
click at [523, 315] on span at bounding box center [518, 319] width 60 height 23
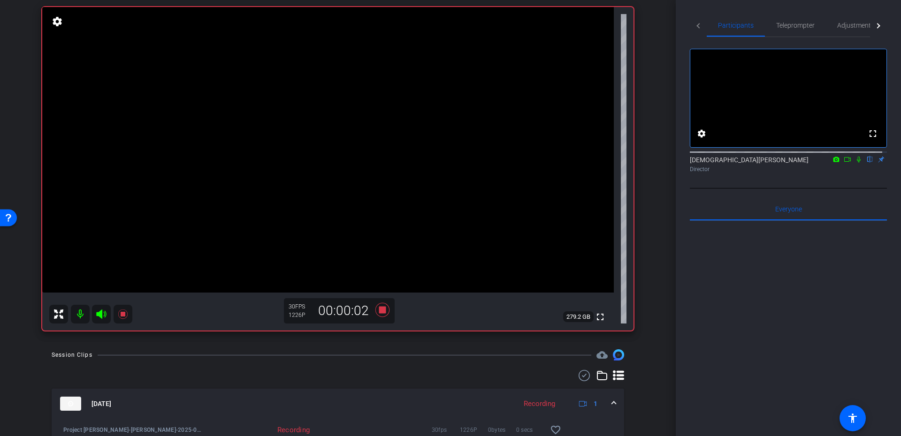
click at [855, 163] on icon at bounding box center [859, 159] width 8 height 7
click at [844, 163] on icon at bounding box center [848, 159] width 8 height 7
click at [867, 163] on icon at bounding box center [870, 159] width 8 height 7
click at [380, 304] on icon at bounding box center [382, 310] width 23 height 17
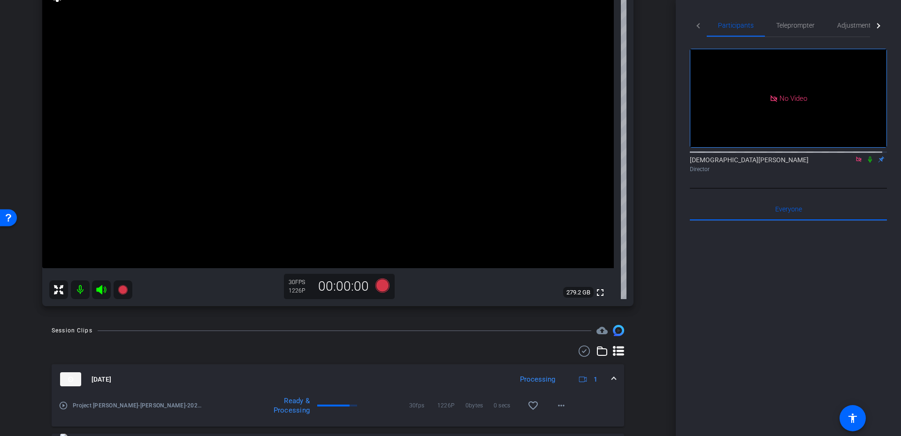
scroll to position [76, 0]
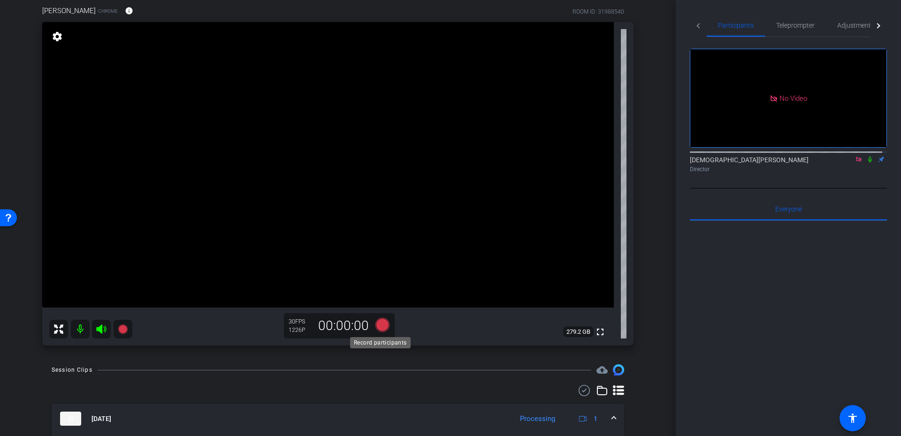
click at [384, 322] on icon at bounding box center [382, 325] width 14 height 14
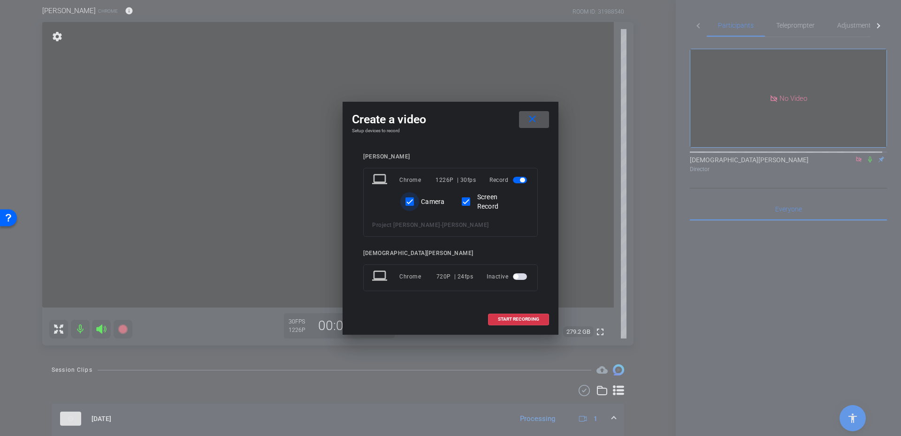
click at [407, 198] on input "Camera" at bounding box center [409, 201] width 19 height 19
checkbox input "false"
click at [506, 317] on span "START RECORDING" at bounding box center [518, 319] width 41 height 5
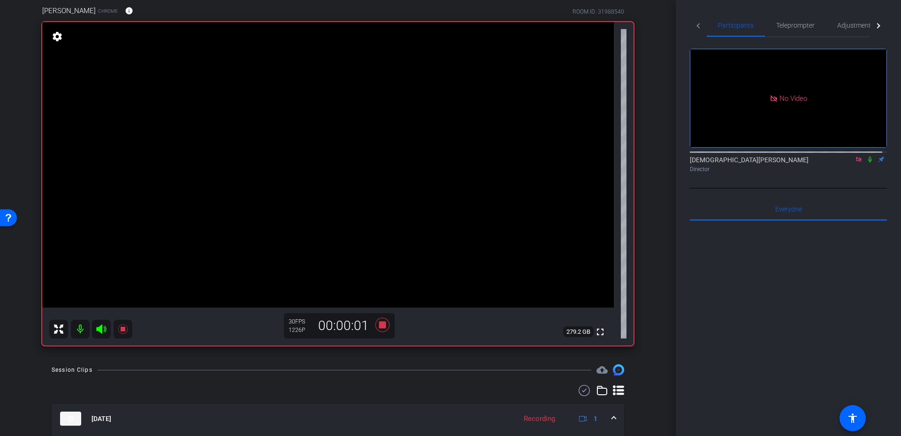
click at [868, 163] on icon at bounding box center [870, 160] width 4 height 6
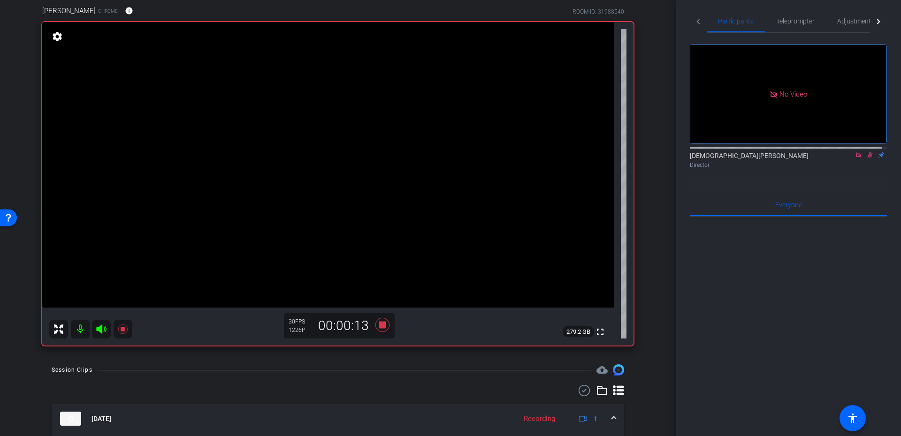
scroll to position [0, 0]
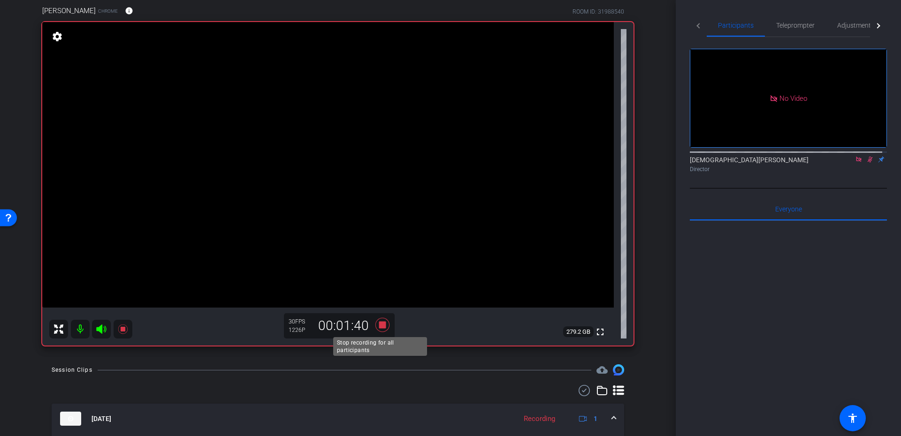
click at [382, 320] on icon at bounding box center [382, 325] width 23 height 17
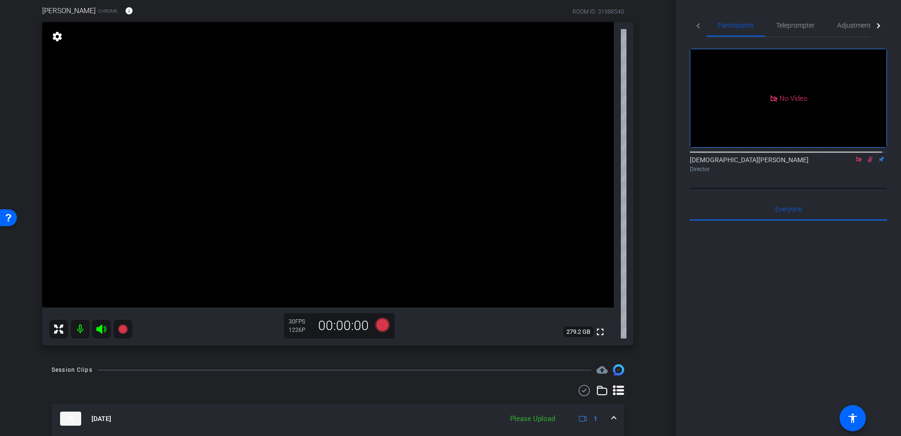
click at [866, 163] on icon at bounding box center [870, 159] width 8 height 7
click at [855, 163] on icon at bounding box center [859, 159] width 8 height 7
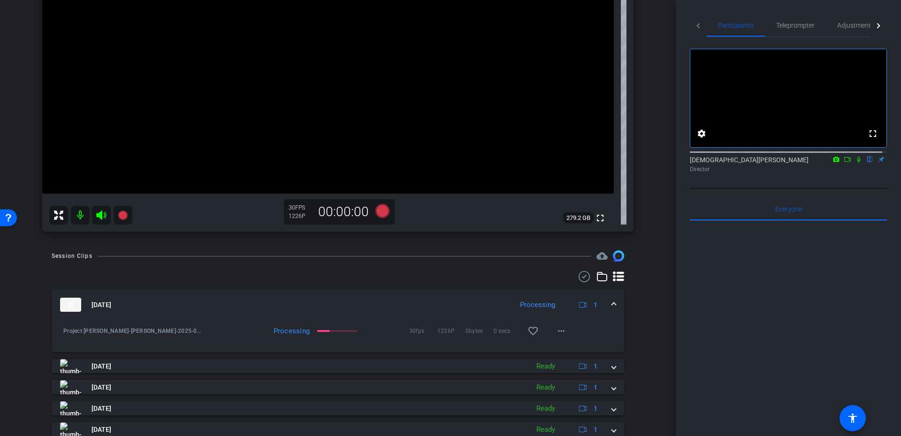
scroll to position [160, 0]
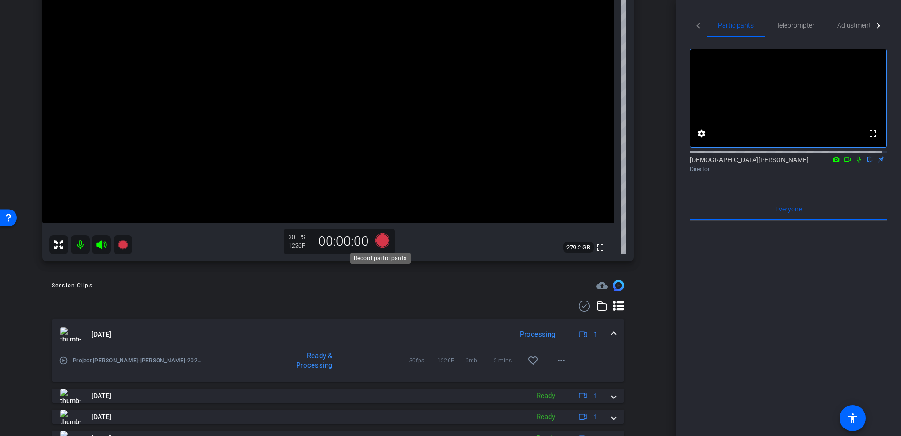
click at [378, 243] on icon at bounding box center [382, 241] width 14 height 14
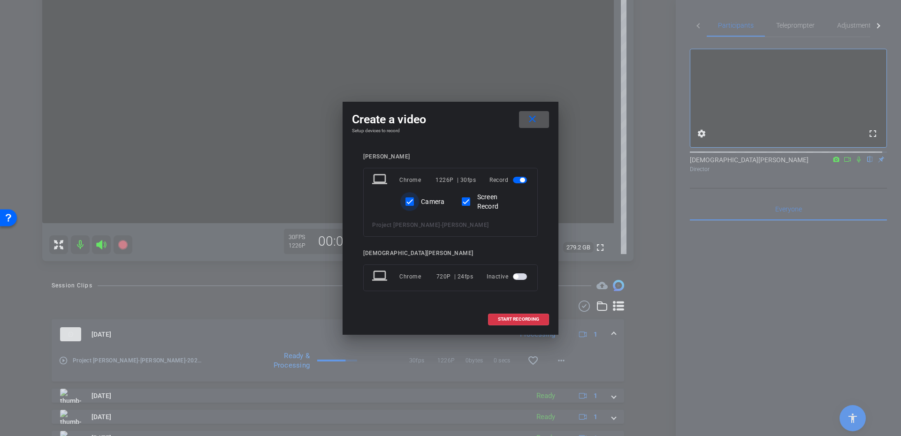
click at [411, 203] on input "Camera" at bounding box center [409, 201] width 19 height 19
checkbox input "false"
click at [524, 317] on span "START RECORDING" at bounding box center [518, 319] width 41 height 5
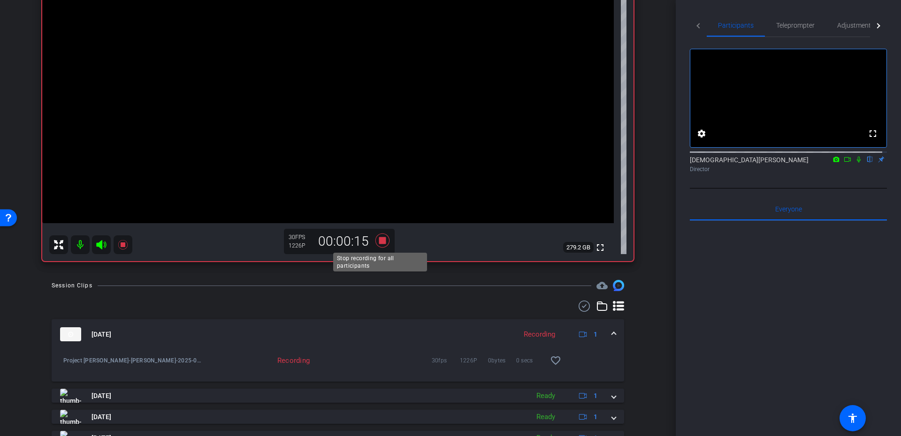
click at [385, 241] on icon at bounding box center [382, 240] width 23 height 17
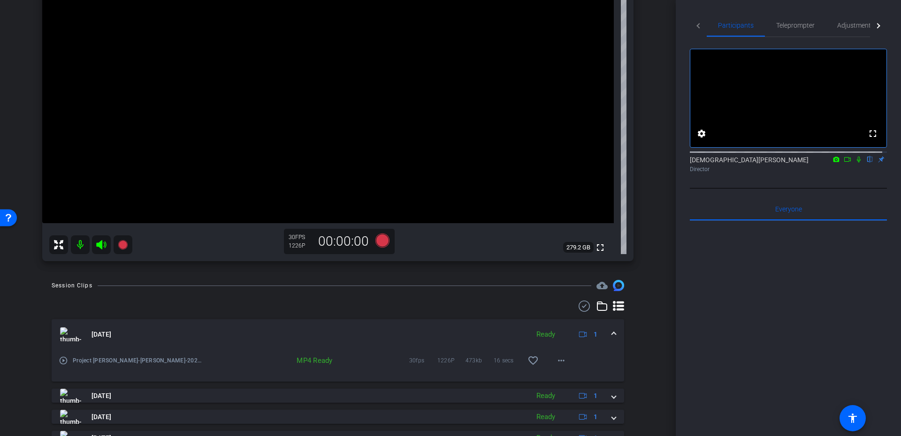
scroll to position [244, 0]
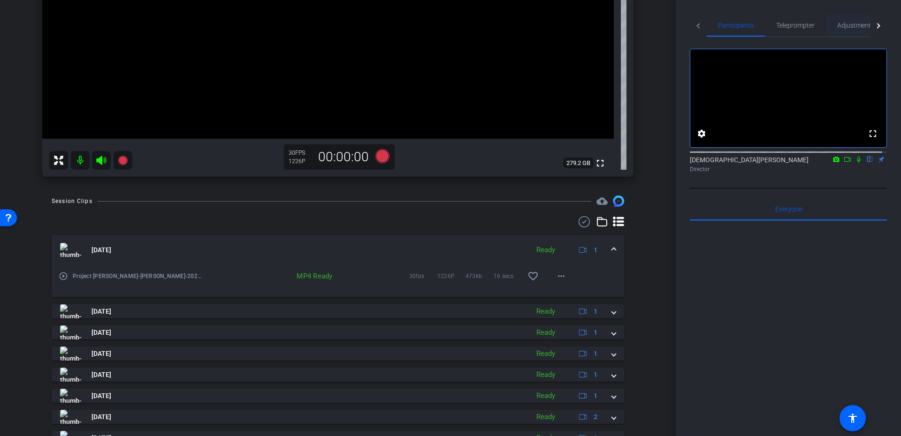
click at [849, 26] on span "Adjustments" at bounding box center [855, 25] width 37 height 7
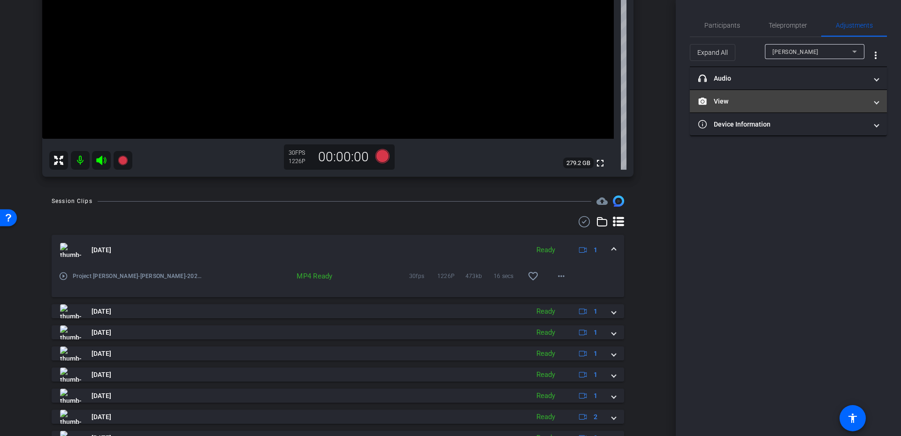
click at [757, 99] on mat-panel-title "View" at bounding box center [782, 102] width 169 height 10
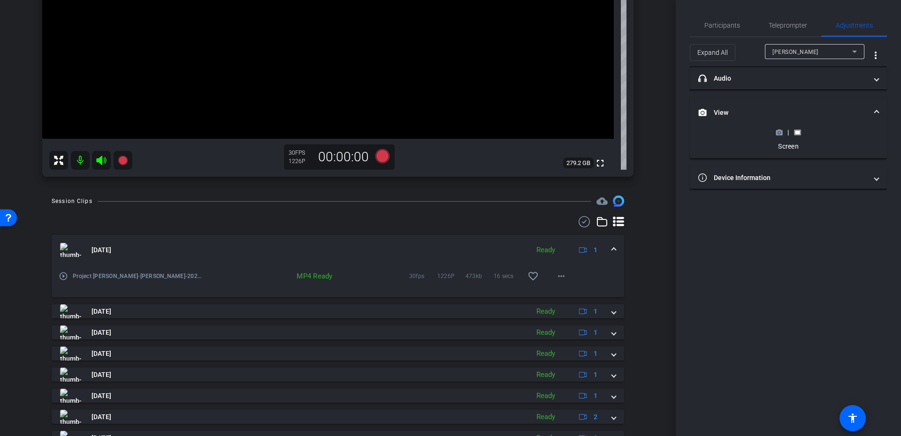
click at [784, 132] on div "|" at bounding box center [788, 132] width 34 height 9
click at [780, 131] on icon at bounding box center [779, 132] width 7 height 7
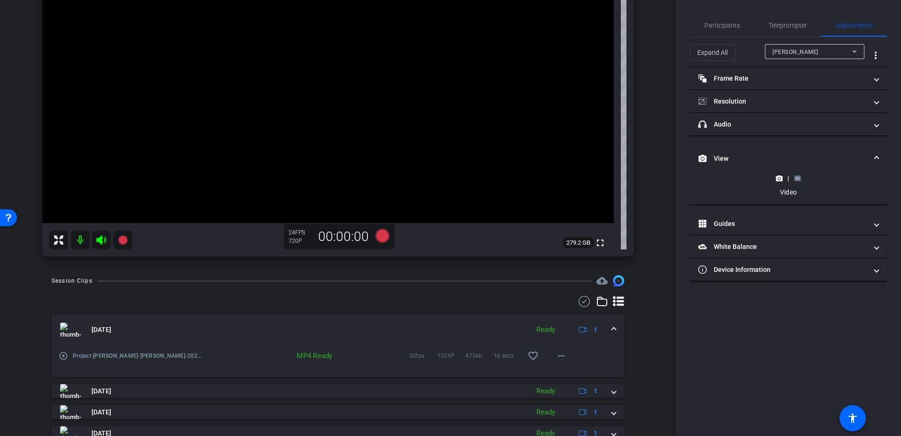
scroll to position [76, 0]
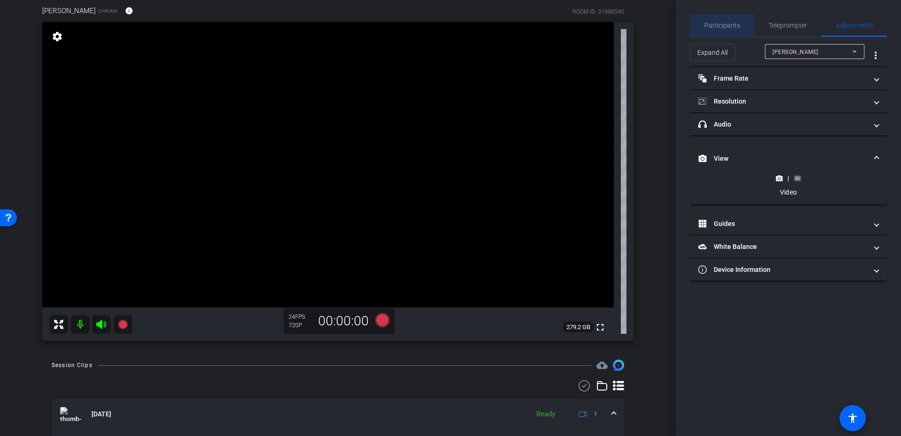
click at [738, 22] on span "Participants" at bounding box center [722, 25] width 36 height 7
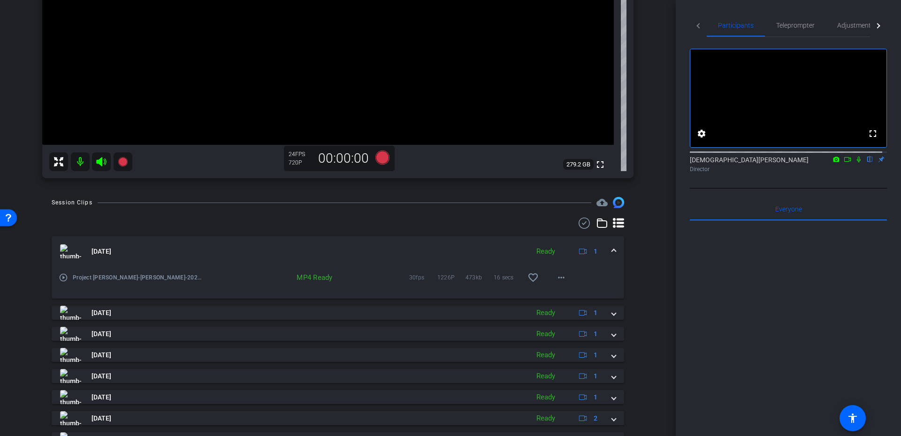
scroll to position [198, 0]
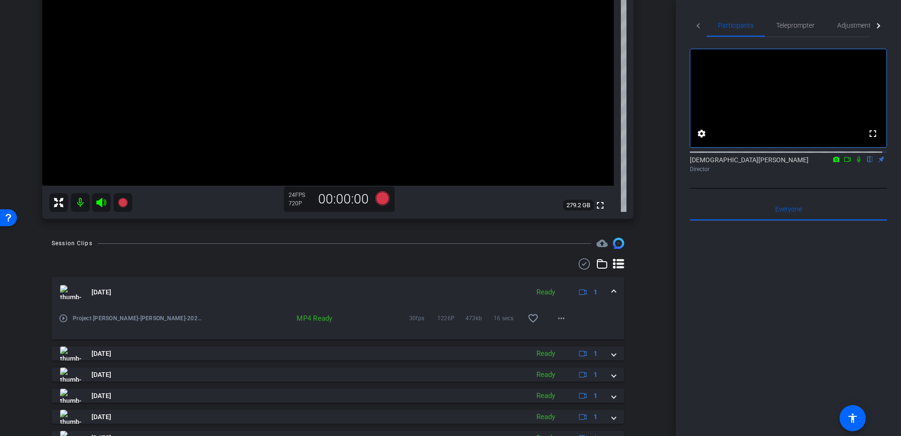
click at [601, 300] on mat-expansion-panel-header "Aug 14, 2025 Ready 1" at bounding box center [338, 292] width 572 height 30
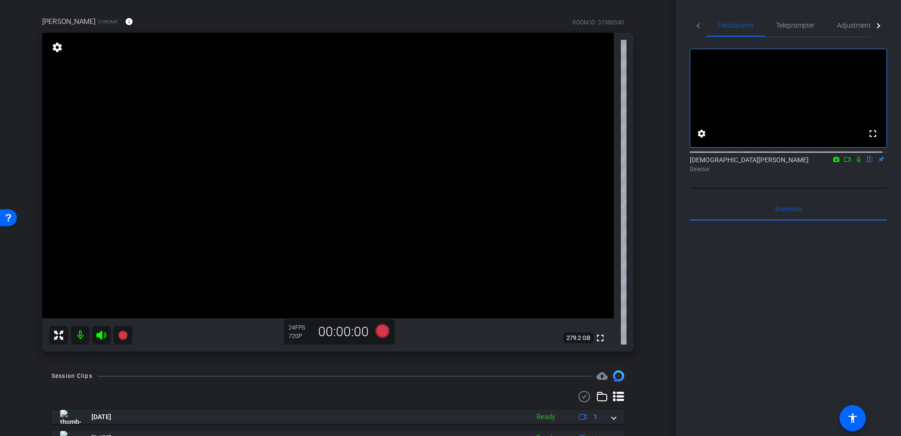
scroll to position [0, 0]
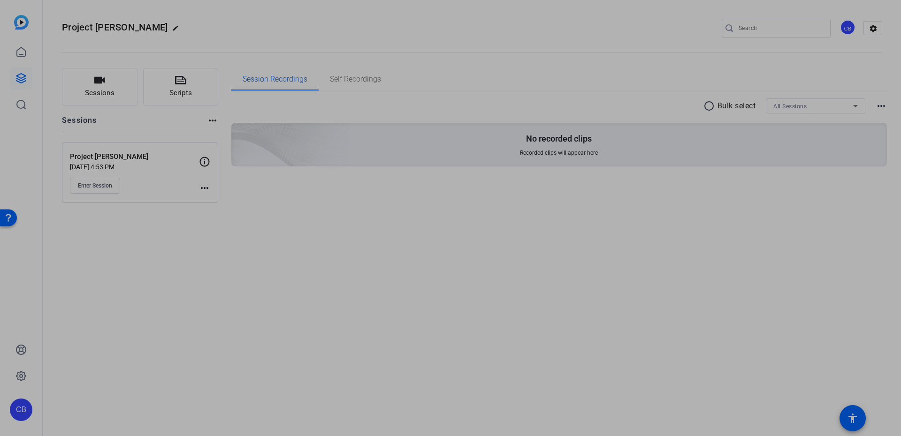
drag, startPoint x: 343, startPoint y: 235, endPoint x: 350, endPoint y: 225, distance: 11.7
click at [350, 228] on div "Project [PERSON_NAME] edit CB settings Sessions Scripts Sessions more_horiz Pro…" at bounding box center [472, 218] width 858 height 436
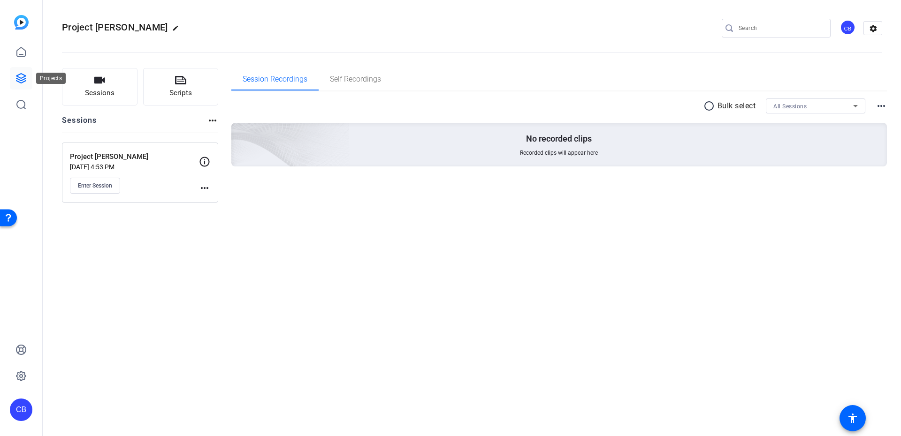
click at [23, 73] on icon at bounding box center [20, 78] width 11 height 11
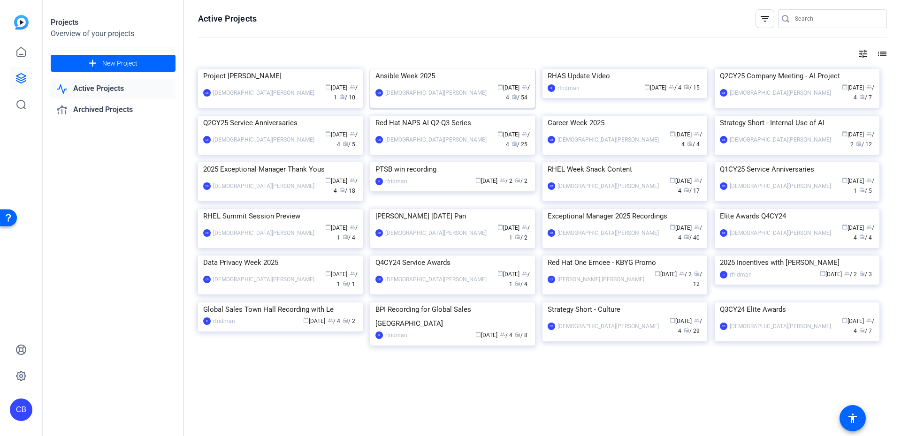
click at [449, 83] on div "Ansible Week 2025" at bounding box center [452, 76] width 154 height 14
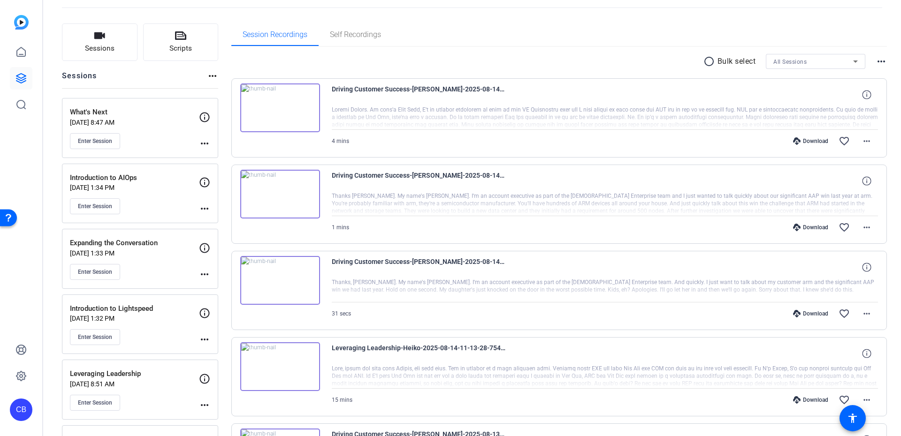
scroll to position [84, 0]
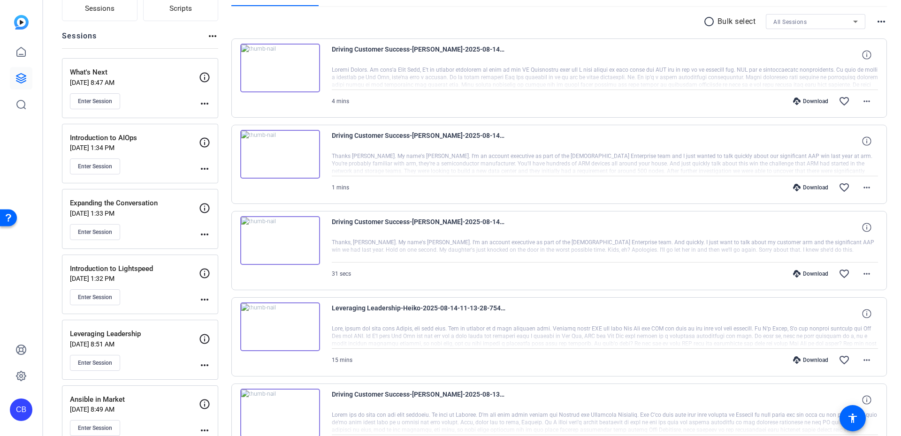
click at [122, 229] on div "Enter Session" at bounding box center [134, 232] width 129 height 16
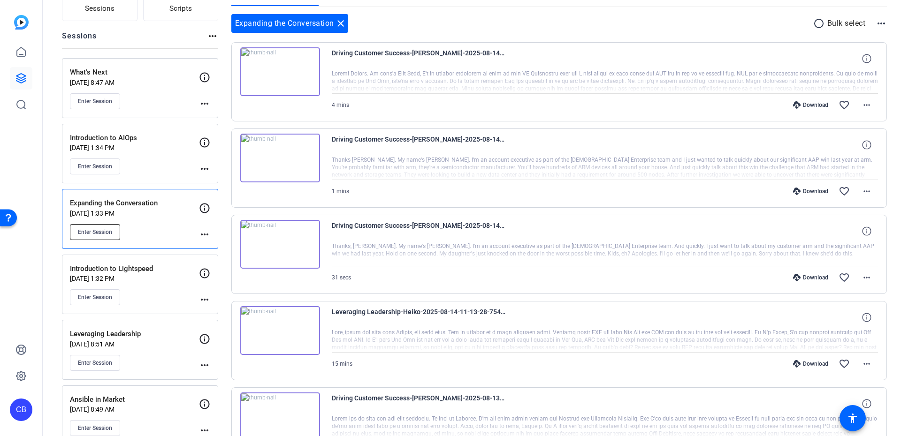
click at [111, 232] on span "Enter Session" at bounding box center [95, 232] width 34 height 8
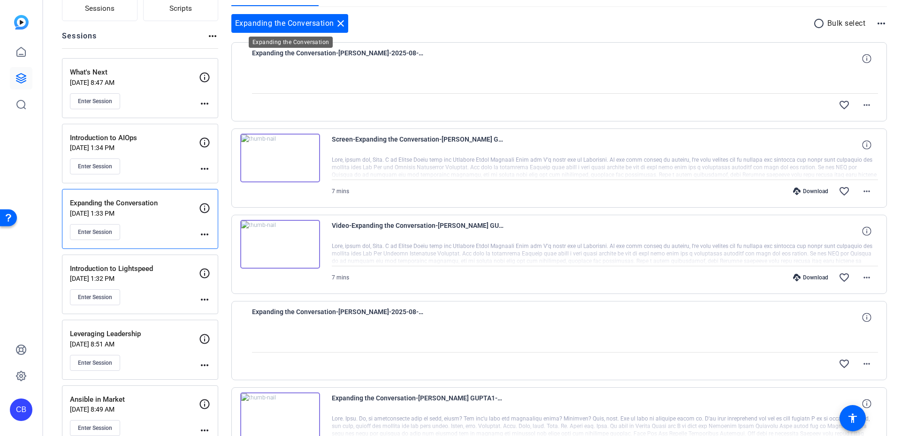
click at [344, 26] on mat-icon "close" at bounding box center [340, 23] width 11 height 11
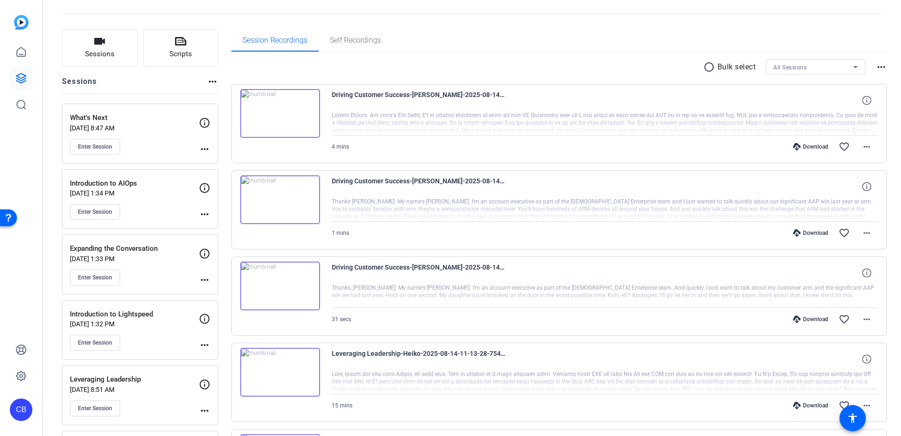
scroll to position [0, 0]
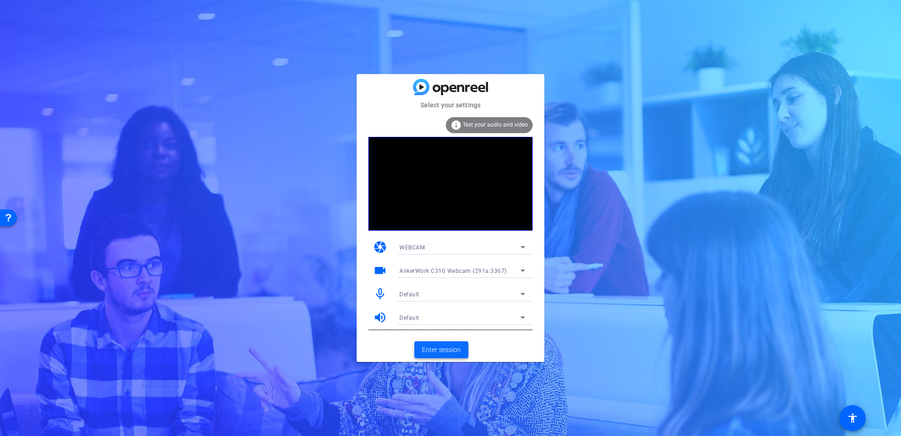
click at [439, 356] on span at bounding box center [441, 350] width 54 height 23
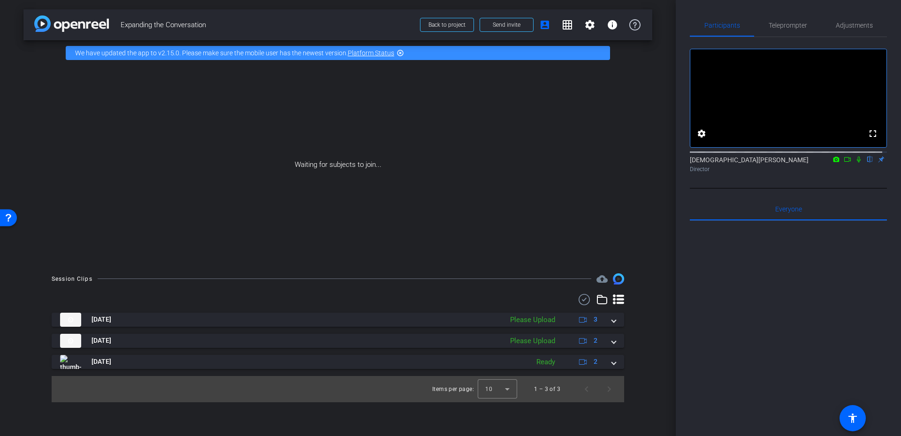
click at [761, 303] on div at bounding box center [788, 337] width 197 height 232
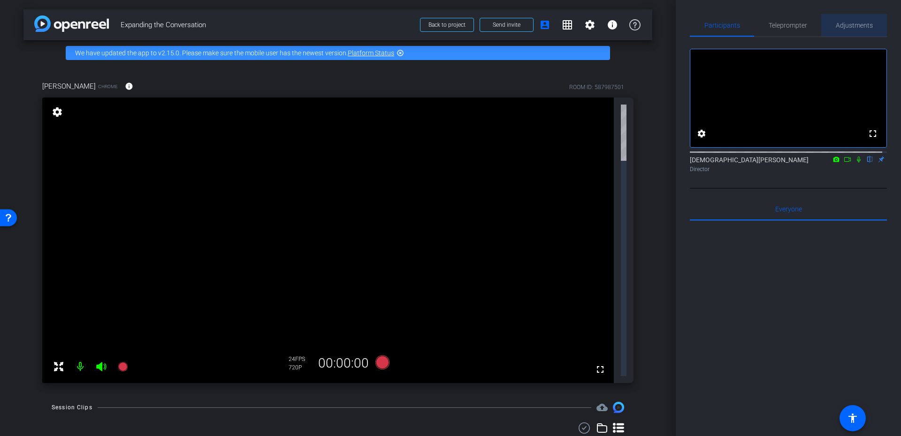
click at [854, 21] on span "Adjustments" at bounding box center [854, 25] width 37 height 23
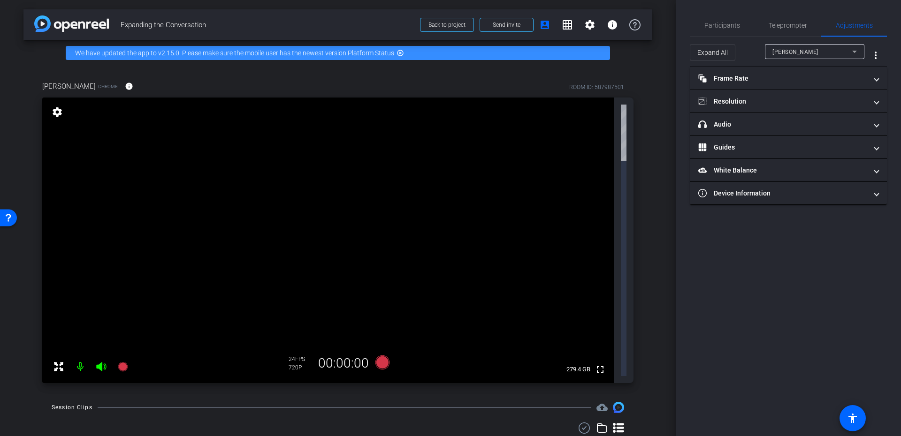
click at [60, 108] on mat-icon "settings" at bounding box center [57, 112] width 13 height 11
click at [769, 127] on mat-panel-title "headphone icon Audio" at bounding box center [782, 125] width 169 height 10
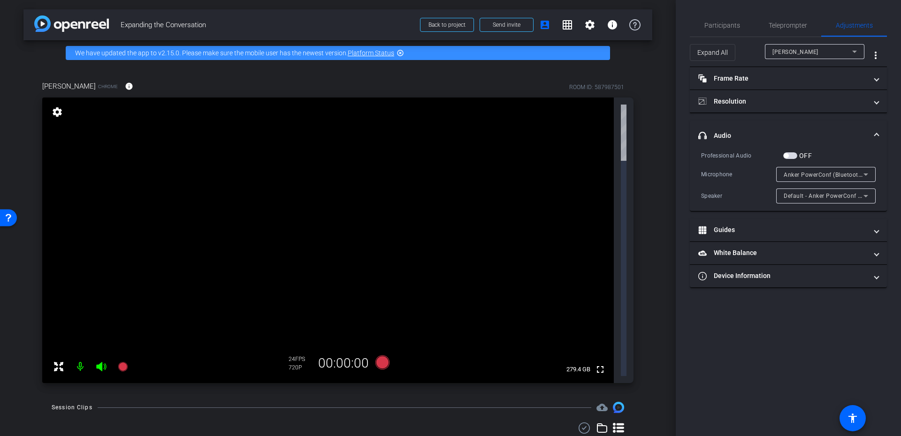
click at [769, 126] on mat-expansion-panel-header "headphone icon Audio" at bounding box center [788, 136] width 197 height 30
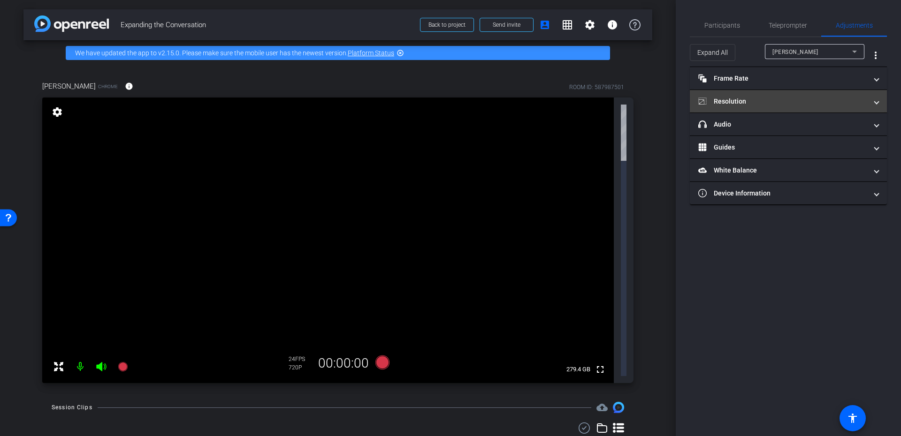
click at [760, 97] on mat-panel-title "Resolution" at bounding box center [782, 102] width 169 height 10
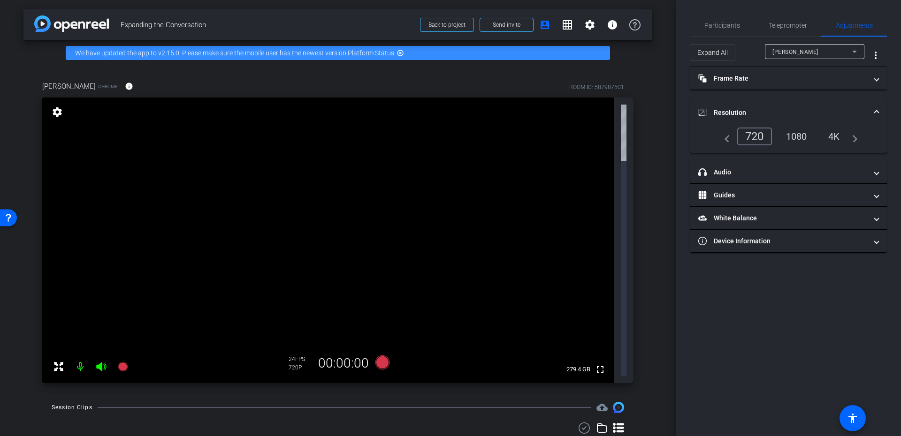
click at [789, 137] on div "1080" at bounding box center [796, 137] width 35 height 16
click at [793, 136] on div "1080" at bounding box center [794, 137] width 41 height 18
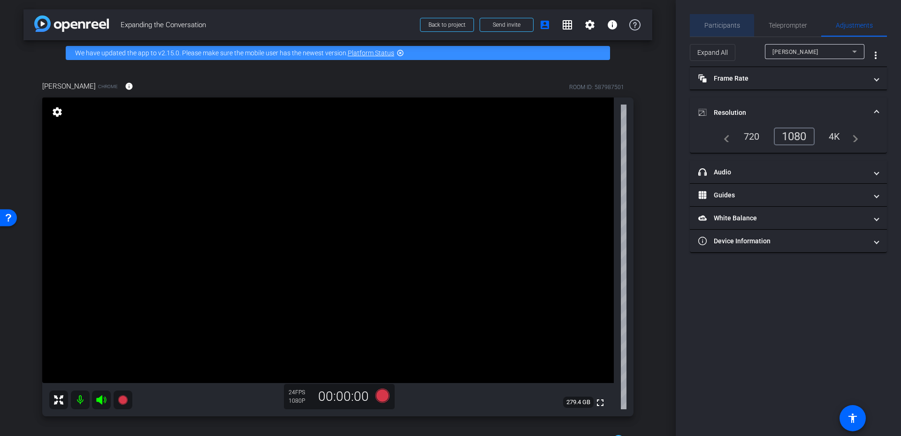
click at [721, 30] on span "Participants" at bounding box center [722, 25] width 36 height 23
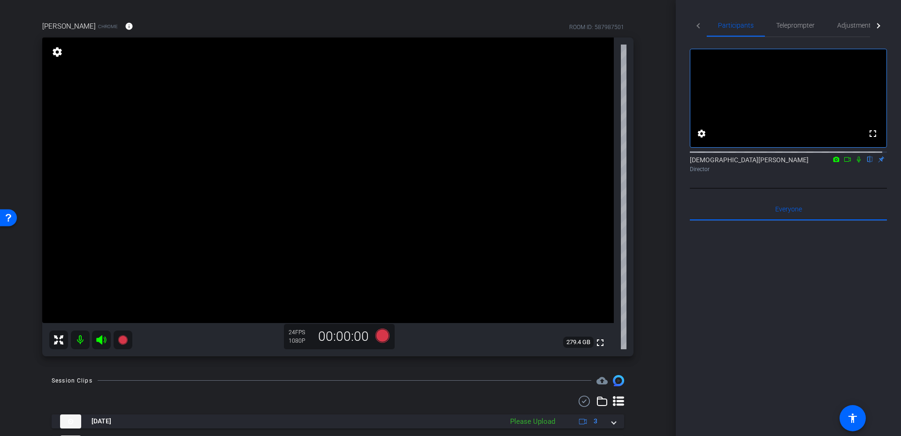
scroll to position [84, 0]
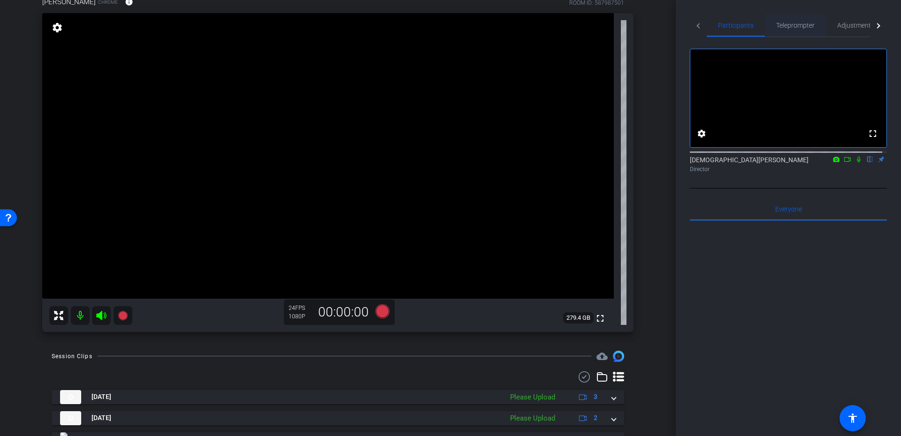
click at [802, 23] on span "Teleprompter" at bounding box center [795, 25] width 38 height 7
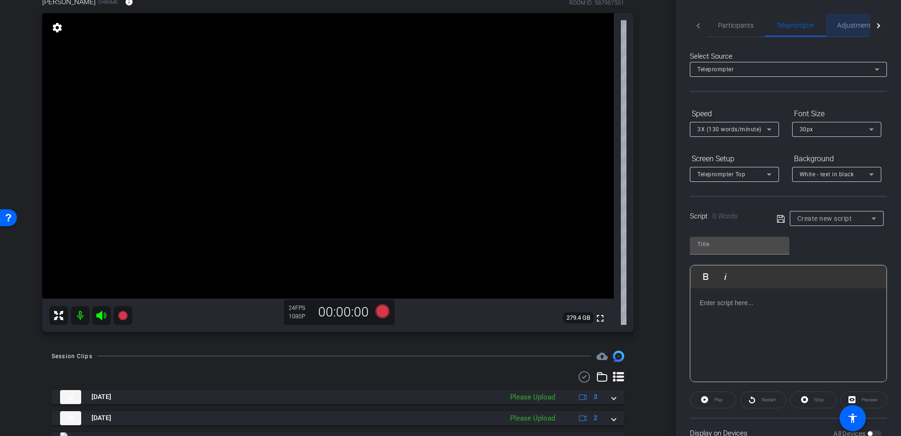
click at [843, 25] on span "Adjustments" at bounding box center [855, 25] width 37 height 7
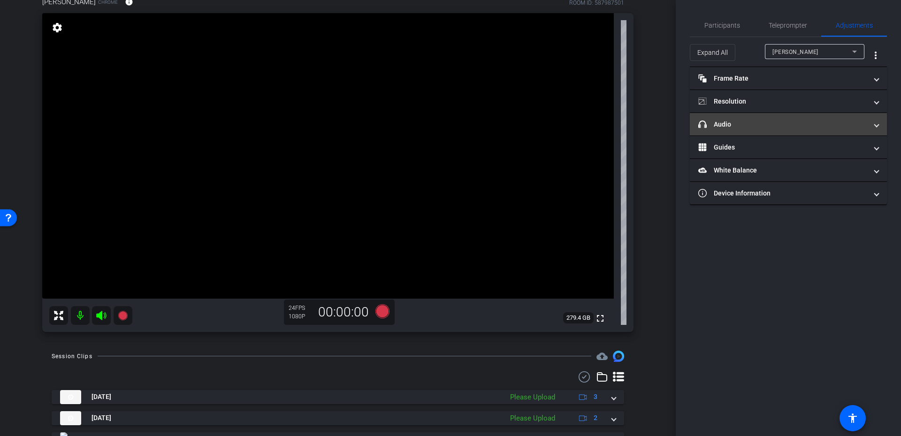
click at [733, 125] on mat-panel-title "headphone icon Audio" at bounding box center [782, 125] width 169 height 10
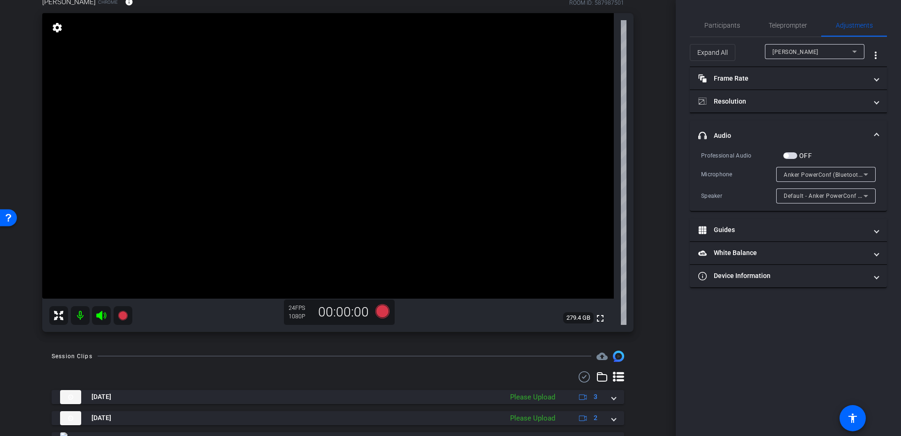
click at [759, 127] on mat-expansion-panel-header "headphone icon Audio" at bounding box center [788, 136] width 197 height 30
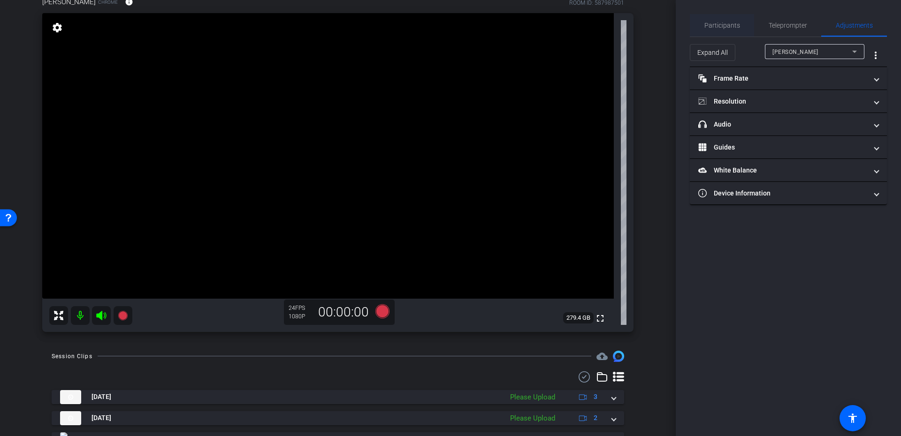
click at [722, 32] on span "Participants" at bounding box center [722, 25] width 36 height 23
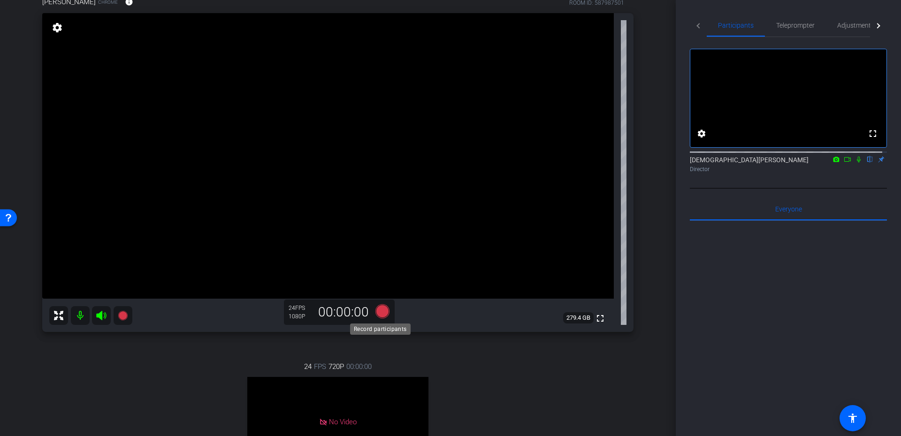
click at [377, 312] on icon at bounding box center [382, 311] width 14 height 14
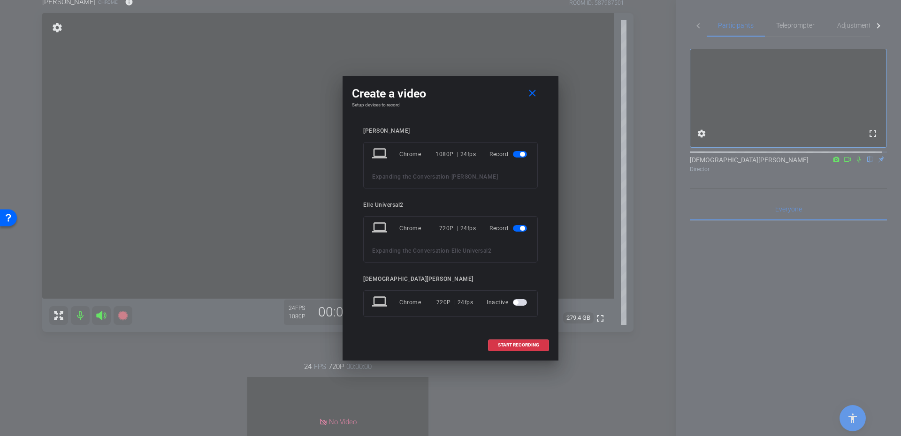
click at [524, 225] on mat-slide-toggle at bounding box center [521, 228] width 16 height 11
click at [521, 226] on span "button" at bounding box center [522, 228] width 5 height 5
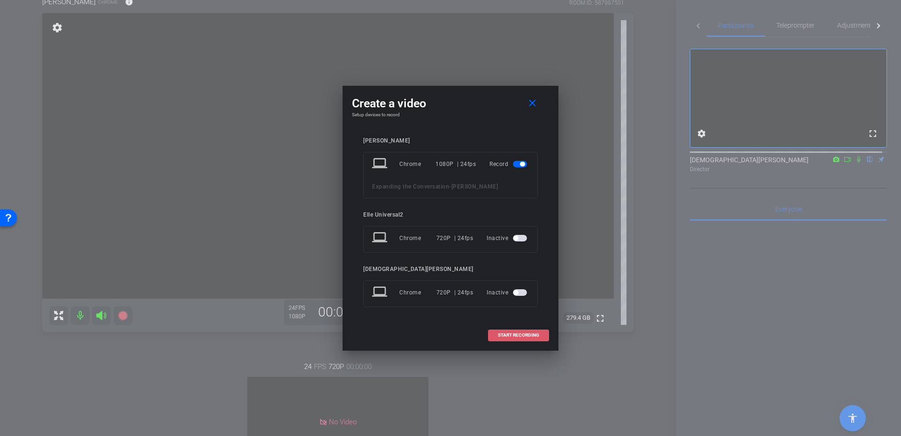
click at [515, 338] on span at bounding box center [518, 335] width 60 height 23
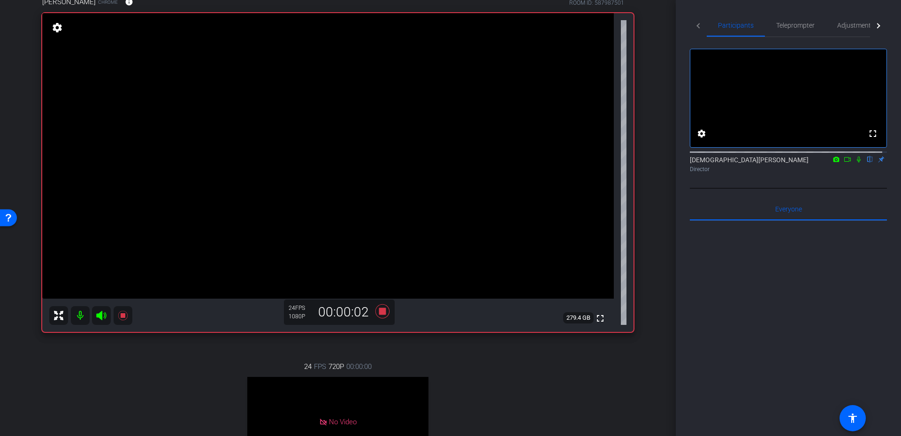
click at [853, 164] on mat-icon at bounding box center [858, 159] width 11 height 8
click at [844, 163] on icon at bounding box center [848, 159] width 8 height 7
click at [838, 23] on span "Adjustments" at bounding box center [855, 25] width 37 height 7
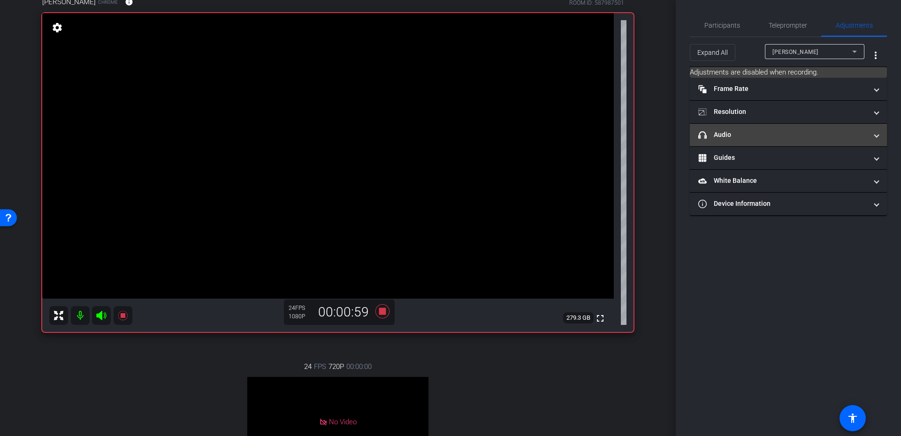
click at [805, 142] on mat-expansion-panel-header "headphone icon Audio" at bounding box center [788, 135] width 197 height 23
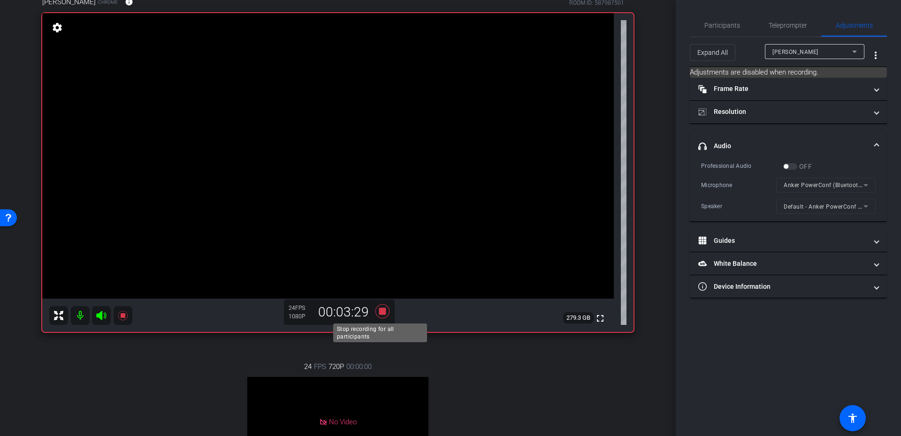
click at [382, 310] on icon at bounding box center [382, 311] width 14 height 14
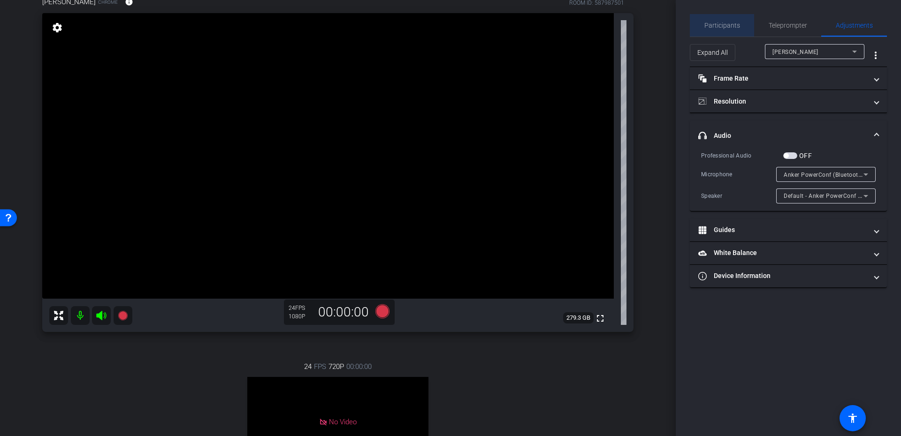
click at [734, 22] on span "Participants" at bounding box center [722, 25] width 36 height 7
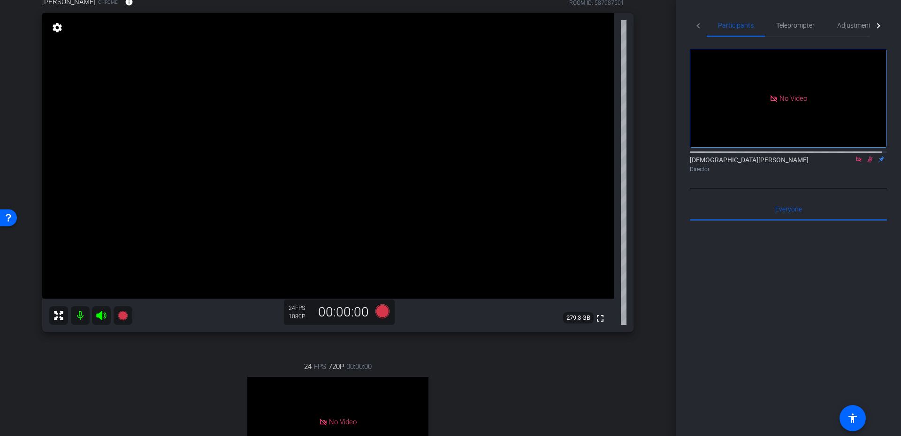
click at [866, 155] on div "Christian Binder Director" at bounding box center [788, 164] width 197 height 18
click at [867, 157] on icon at bounding box center [869, 160] width 5 height 6
click at [855, 156] on icon at bounding box center [859, 159] width 8 height 7
click at [847, 26] on span "Adjustments" at bounding box center [855, 25] width 37 height 7
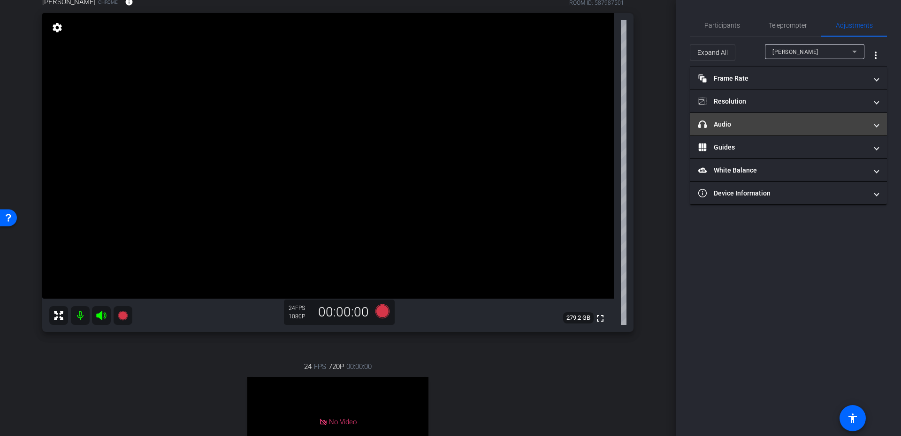
click at [761, 122] on mat-panel-title "headphone icon Audio" at bounding box center [782, 125] width 169 height 10
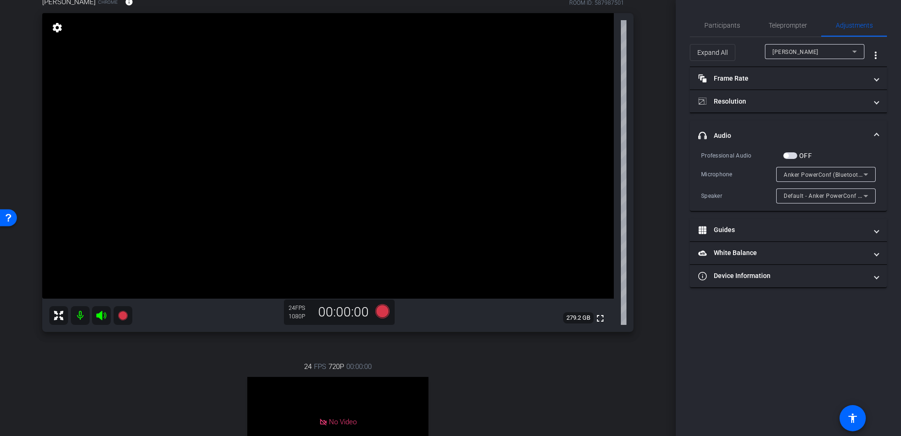
click at [819, 174] on span "Anker PowerConf (Bluetooth)" at bounding box center [824, 175] width 80 height 8
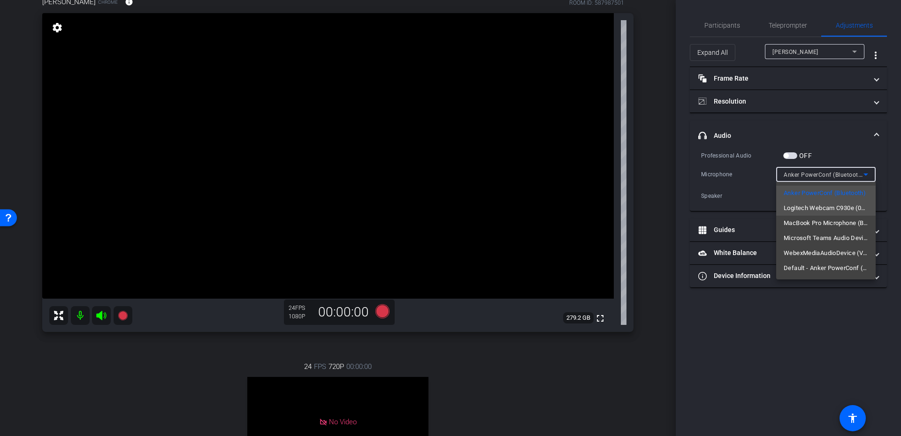
click at [806, 208] on span "Logitech Webcam C930e (046d:0843)" at bounding box center [826, 208] width 84 height 11
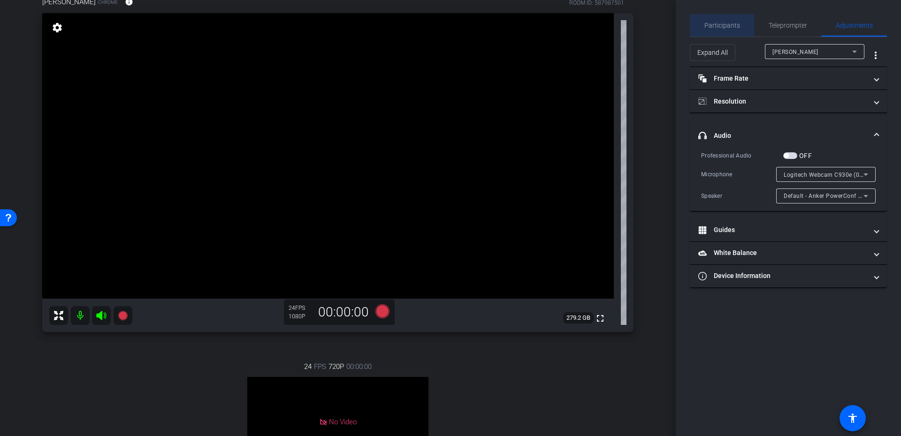
click at [726, 26] on span "Participants" at bounding box center [722, 25] width 36 height 7
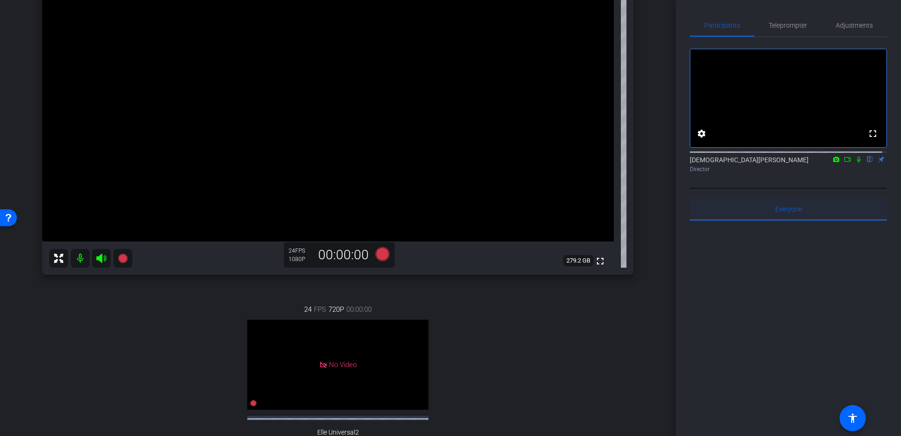
scroll to position [112, 0]
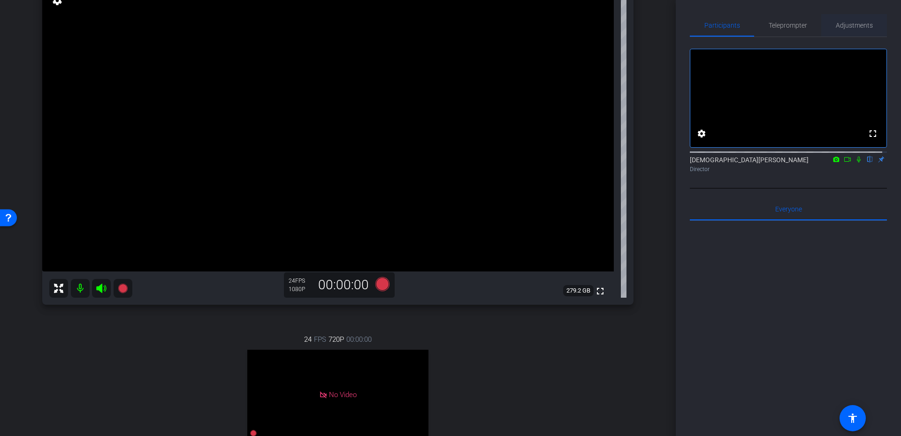
click at [839, 27] on span "Adjustments" at bounding box center [854, 25] width 37 height 7
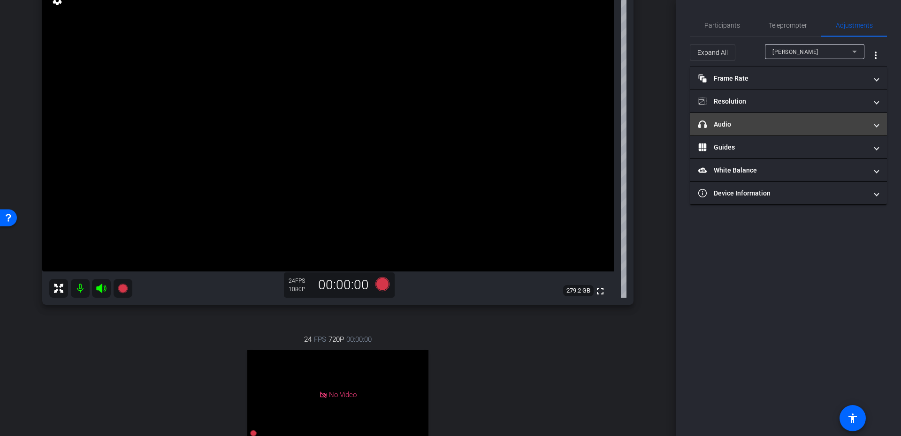
click at [768, 126] on mat-panel-title "headphone icon Audio" at bounding box center [782, 125] width 169 height 10
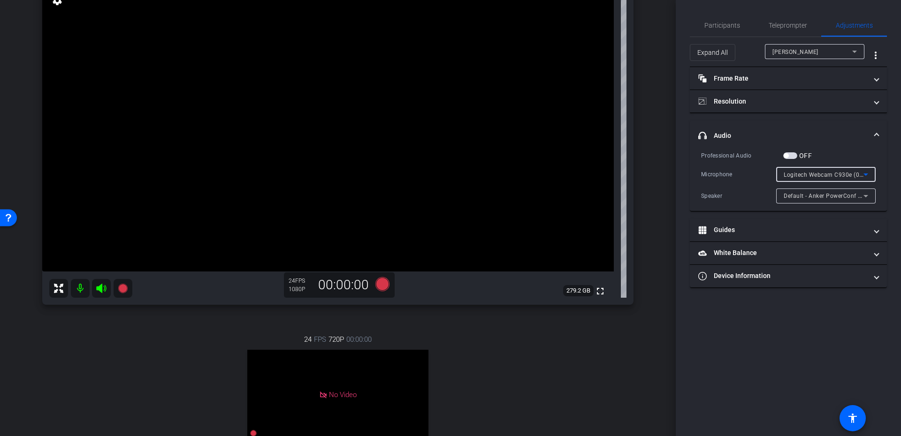
click at [783, 173] on div "Logitech Webcam C930e (046d:0843)" at bounding box center [825, 174] width 99 height 15
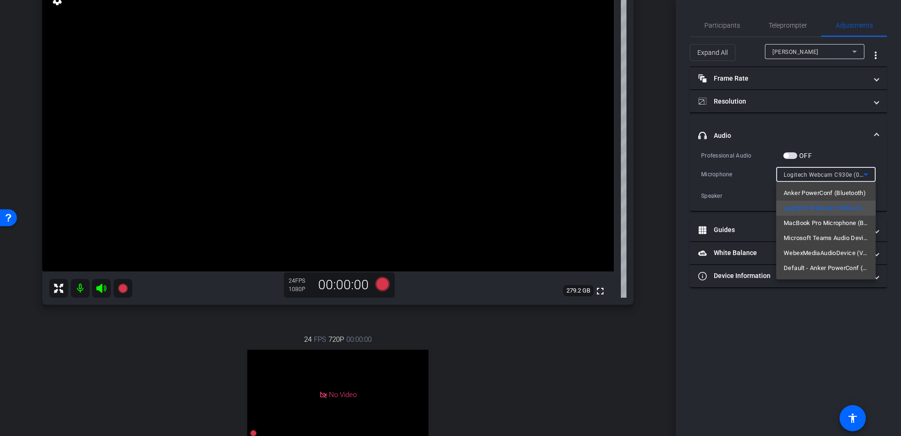
click at [783, 173] on div at bounding box center [450, 218] width 901 height 436
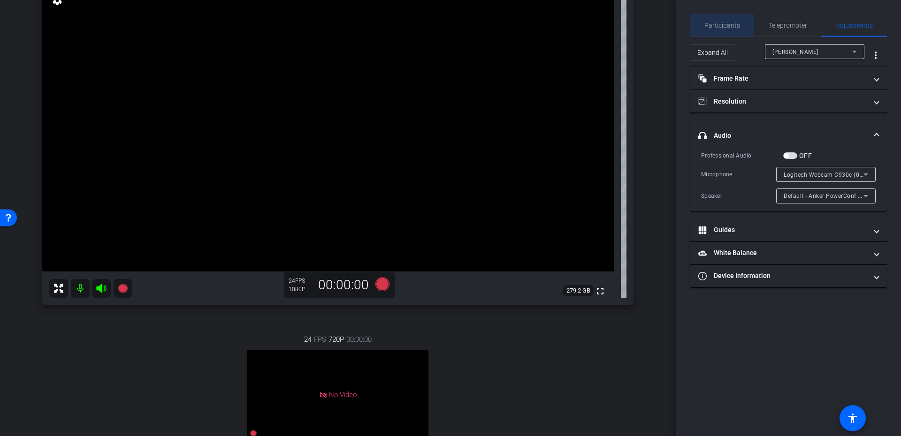
click at [717, 24] on span "Participants" at bounding box center [722, 25] width 36 height 7
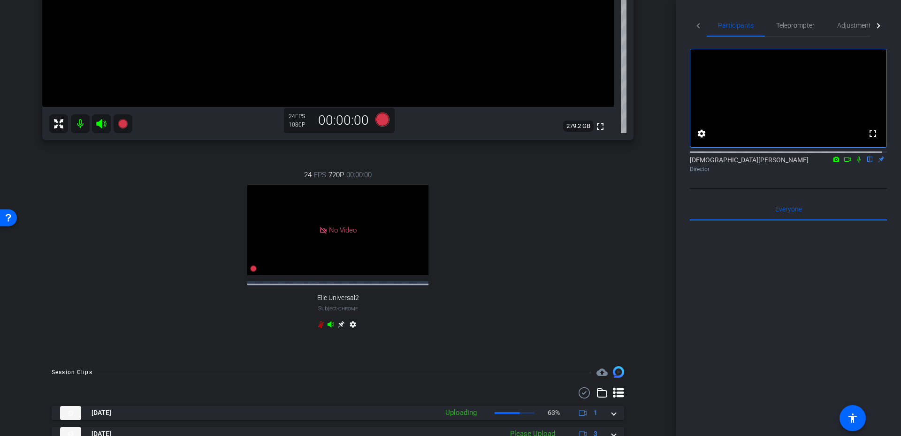
scroll to position [281, 0]
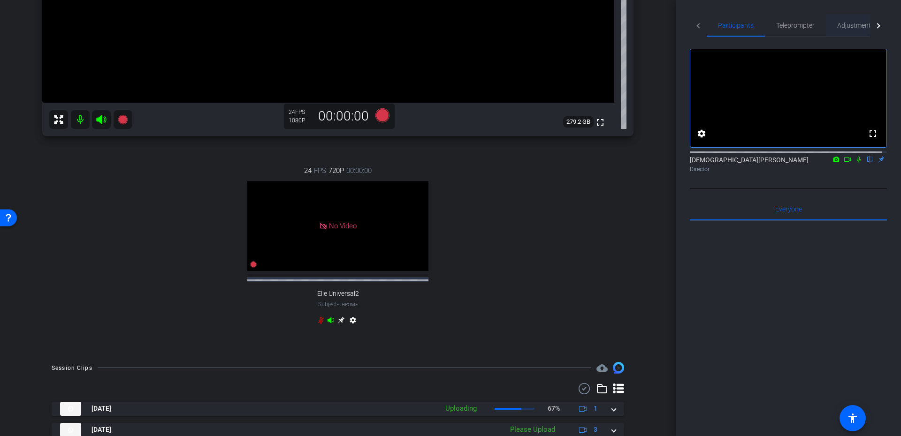
click at [842, 27] on span "Adjustments" at bounding box center [855, 25] width 37 height 7
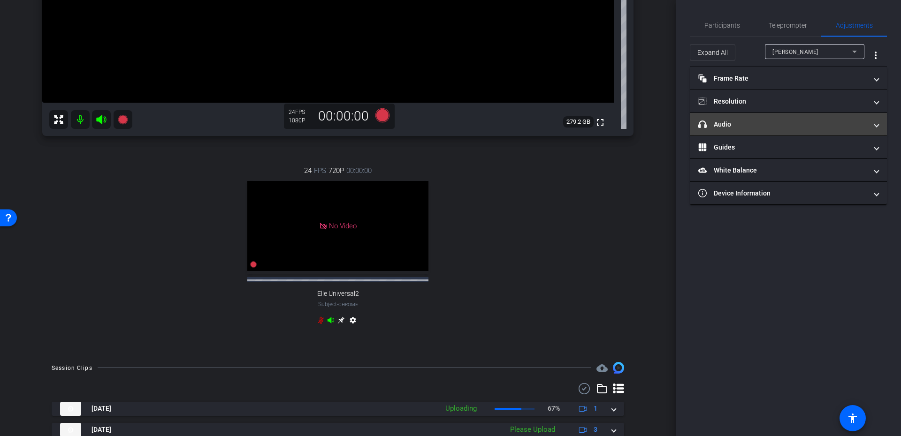
click at [817, 120] on mat-panel-title "headphone icon Audio" at bounding box center [782, 125] width 169 height 10
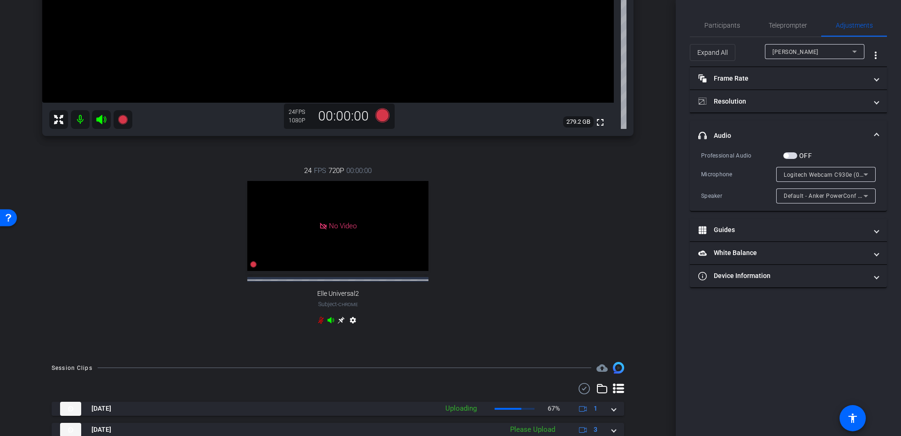
click at [817, 122] on mat-expansion-panel-header "headphone icon Audio" at bounding box center [788, 136] width 197 height 30
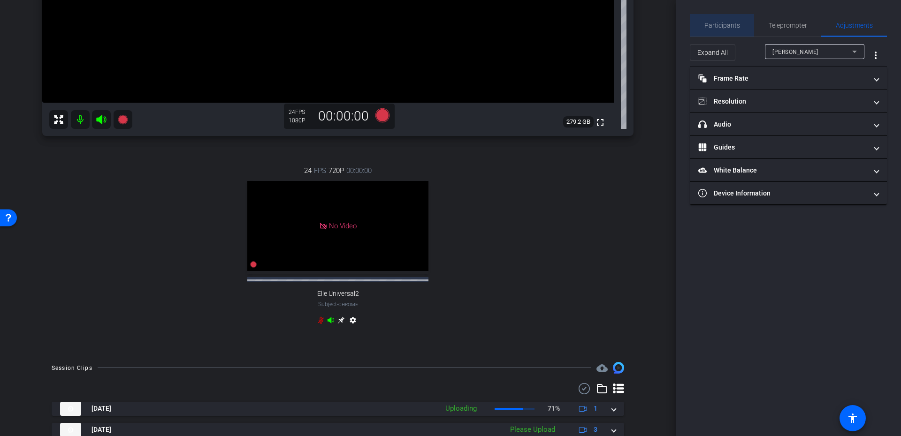
click at [738, 26] on span "Participants" at bounding box center [722, 25] width 36 height 7
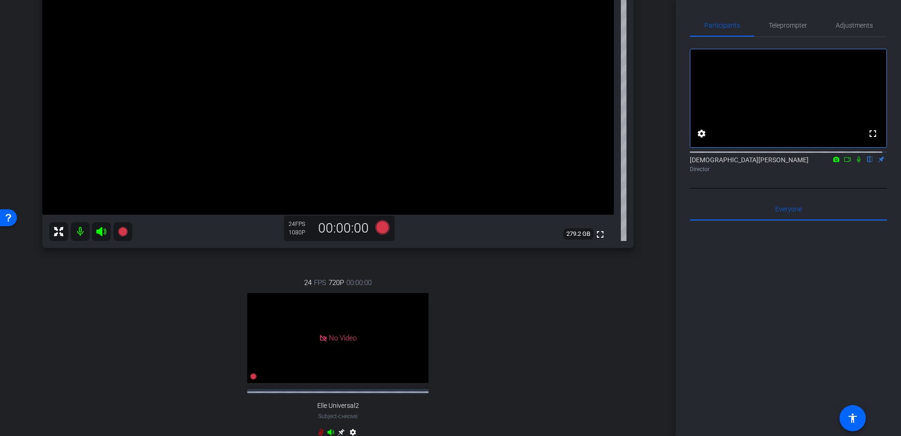
scroll to position [112, 0]
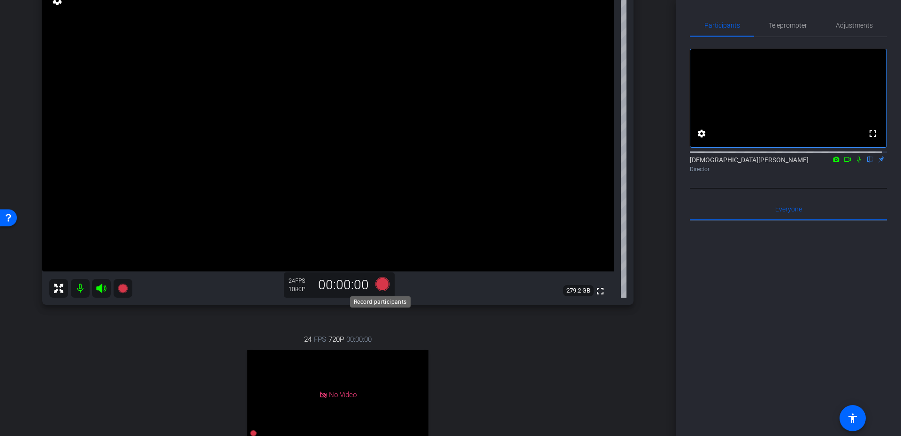
click at [377, 281] on icon at bounding box center [382, 284] width 14 height 14
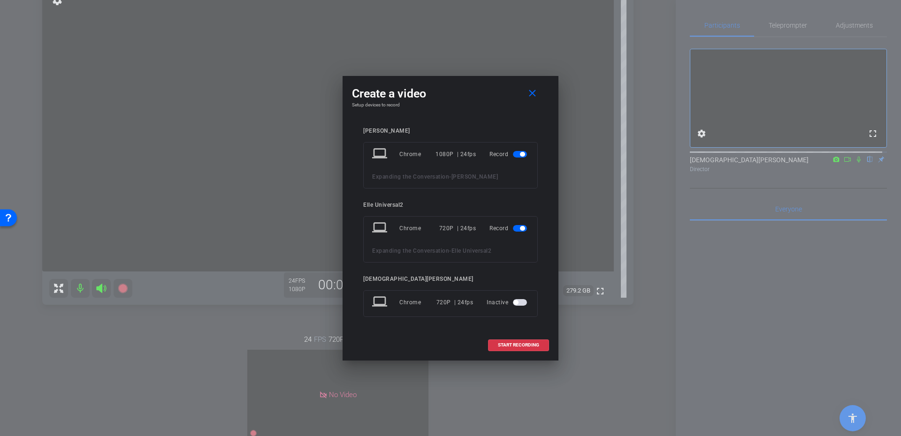
drag, startPoint x: 517, startPoint y: 226, endPoint x: 514, endPoint y: 234, distance: 8.6
click at [516, 226] on span "button" at bounding box center [520, 228] width 14 height 7
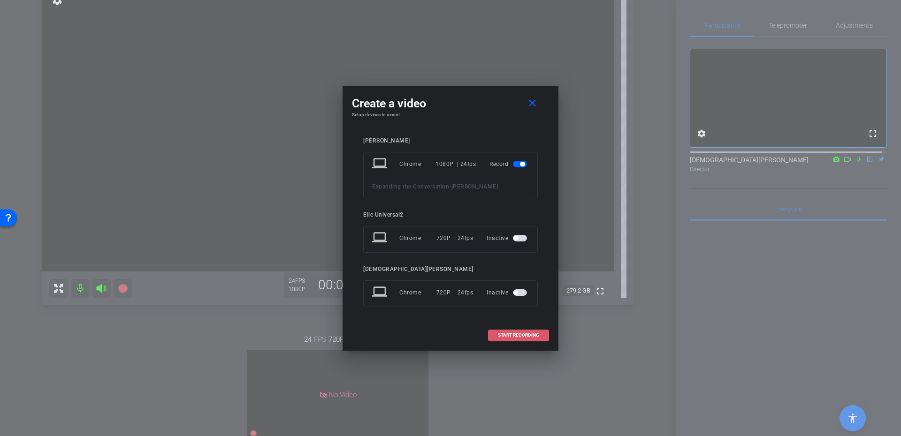
click at [512, 334] on span "START RECORDING" at bounding box center [518, 335] width 41 height 5
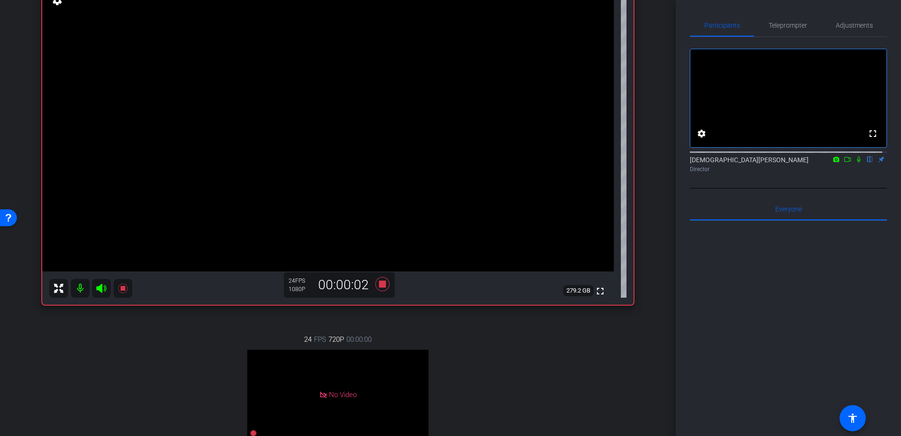
click at [855, 163] on icon at bounding box center [859, 159] width 8 height 7
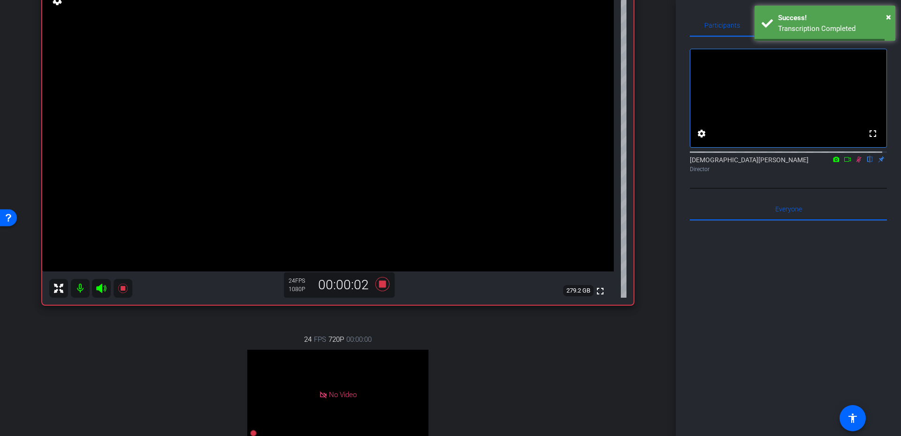
click at [844, 163] on icon at bounding box center [848, 159] width 8 height 7
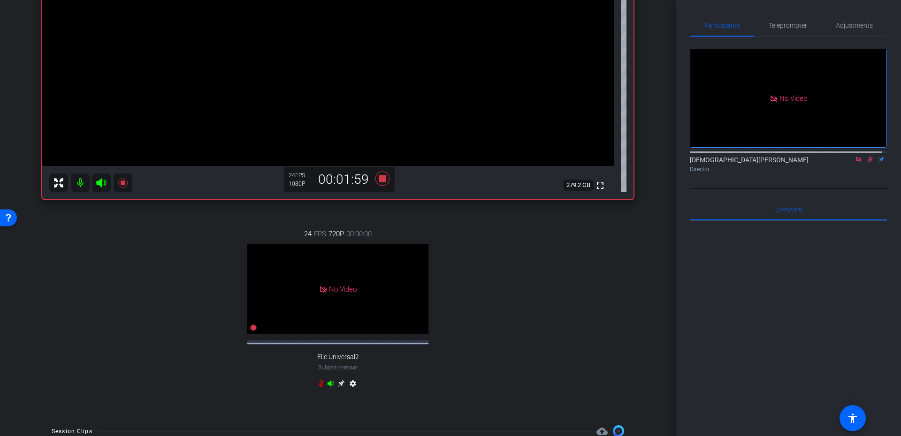
scroll to position [133, 0]
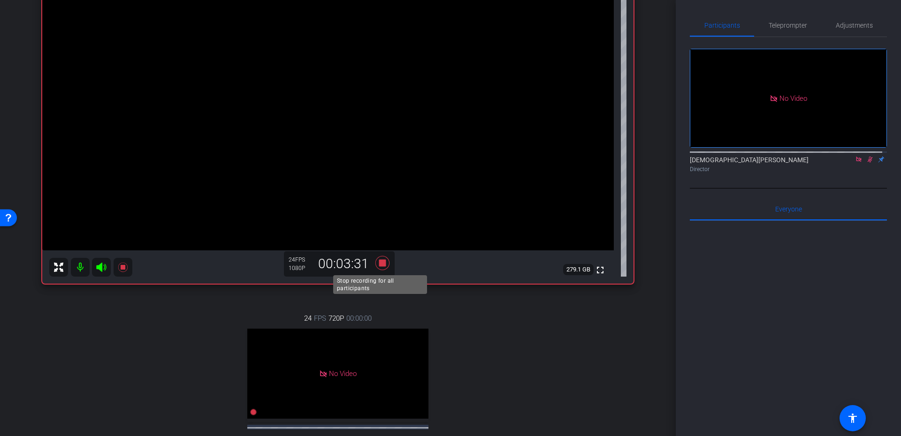
click at [376, 261] on icon at bounding box center [382, 263] width 23 height 17
click at [866, 163] on icon at bounding box center [870, 159] width 8 height 7
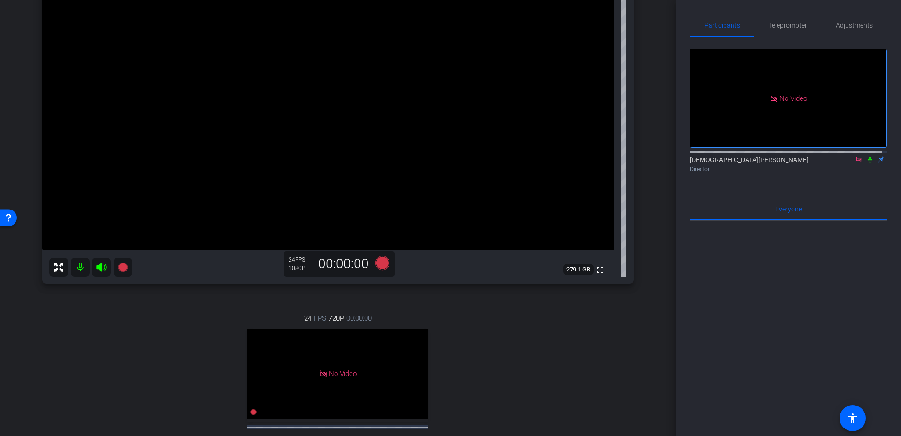
click at [855, 163] on icon at bounding box center [859, 159] width 8 height 7
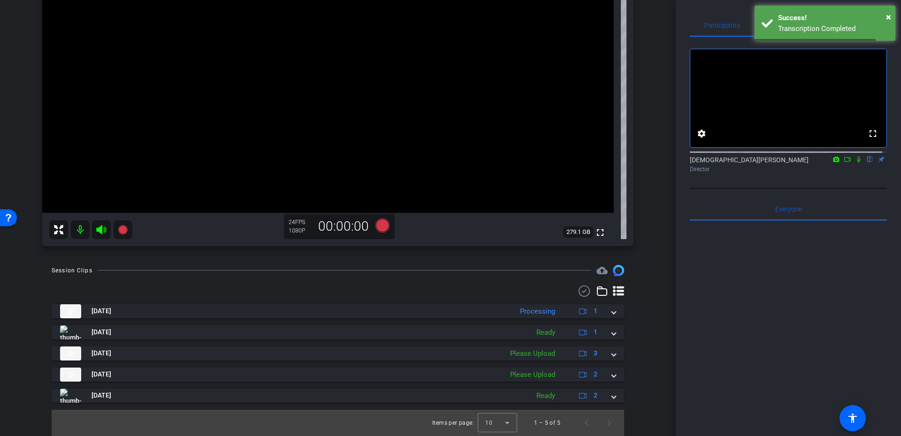
scroll to position [170, 0]
